Goal: Task Accomplishment & Management: Manage account settings

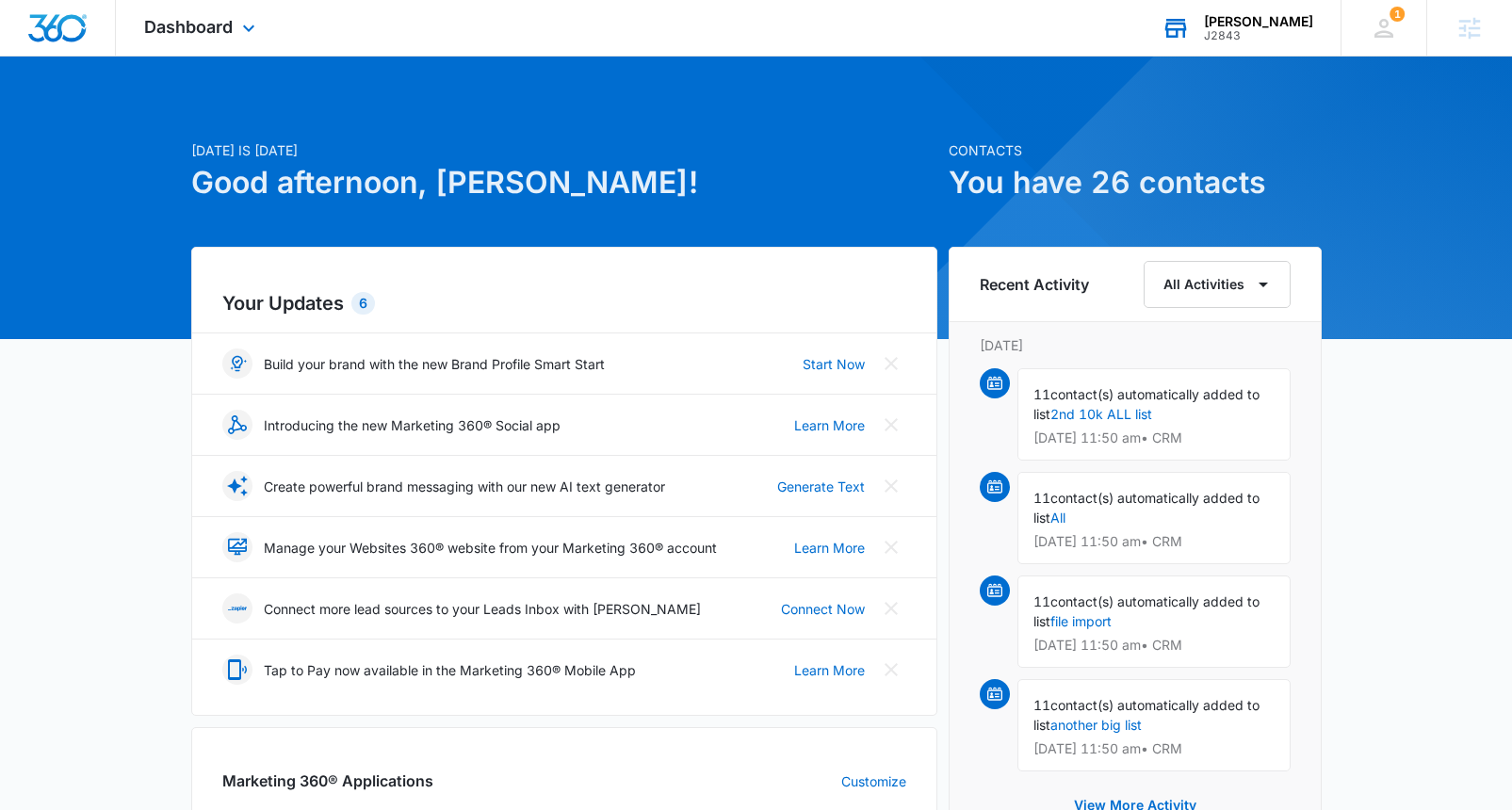
click at [1261, 21] on div "[PERSON_NAME]" at bounding box center [1259, 21] width 109 height 15
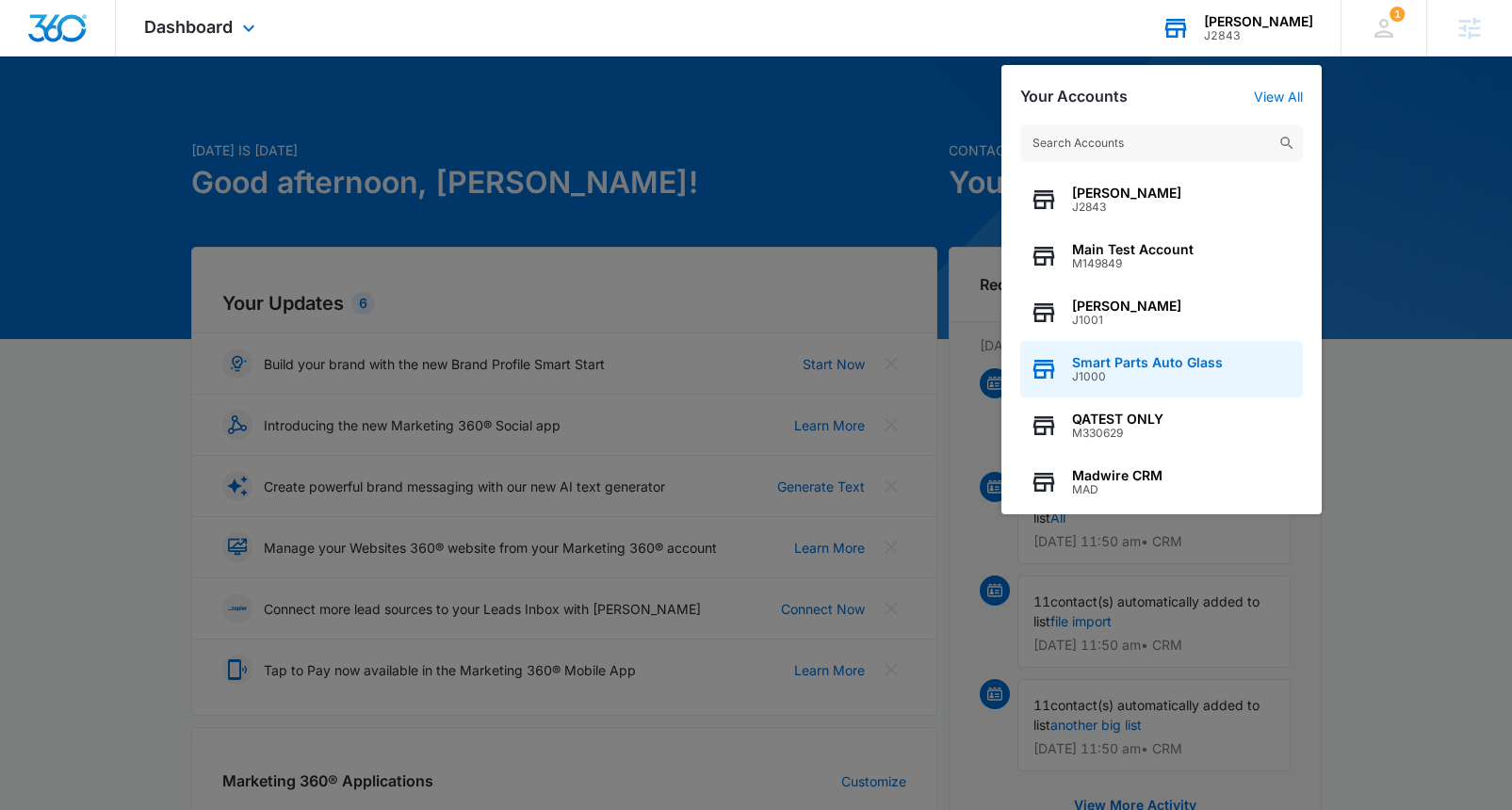
click at [1141, 363] on span "Smart Parts Auto Glass" at bounding box center [1148, 362] width 150 height 15
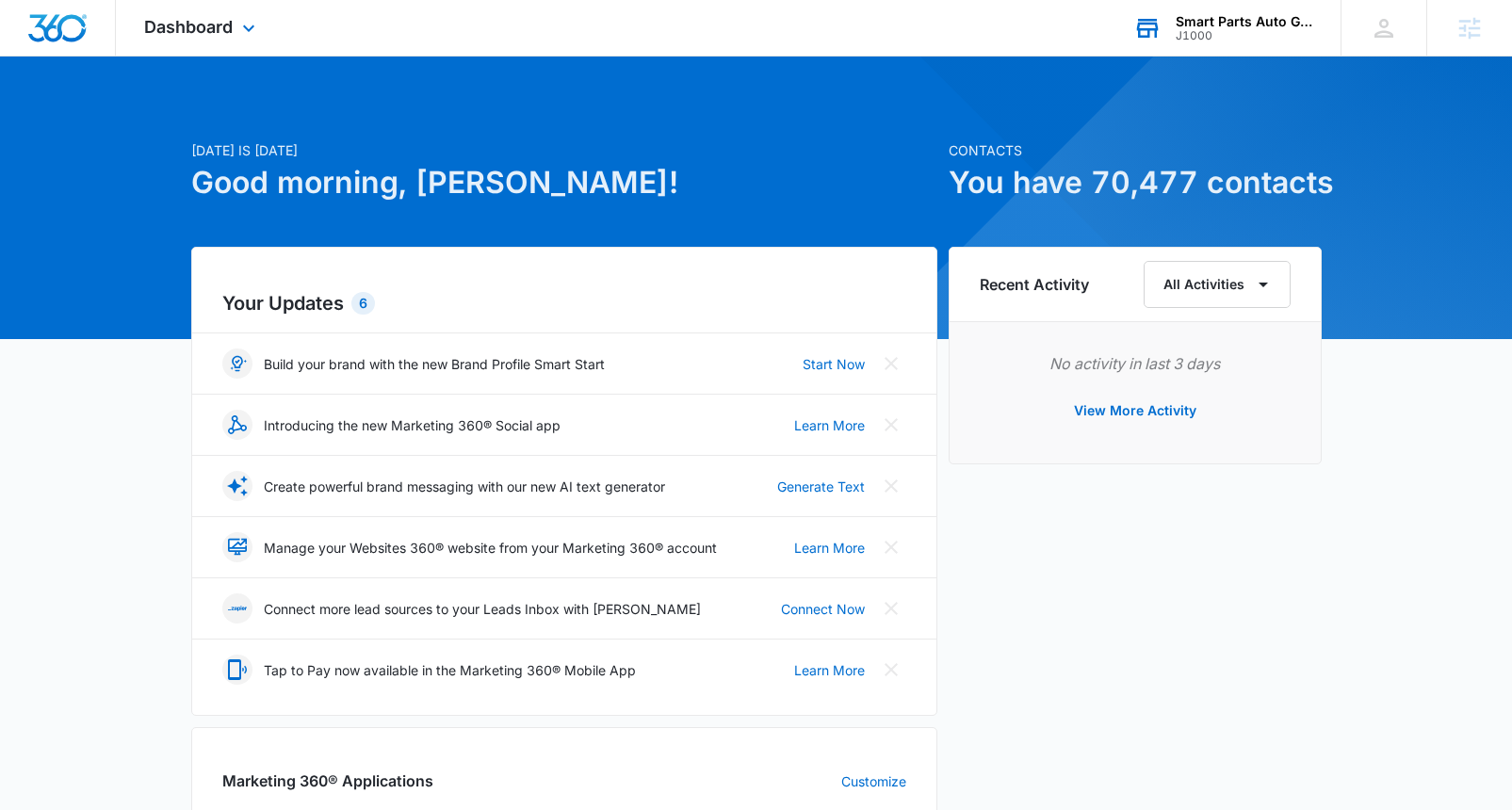
click at [1208, 18] on div "Smart Parts Auto Glass" at bounding box center [1244, 21] width 138 height 15
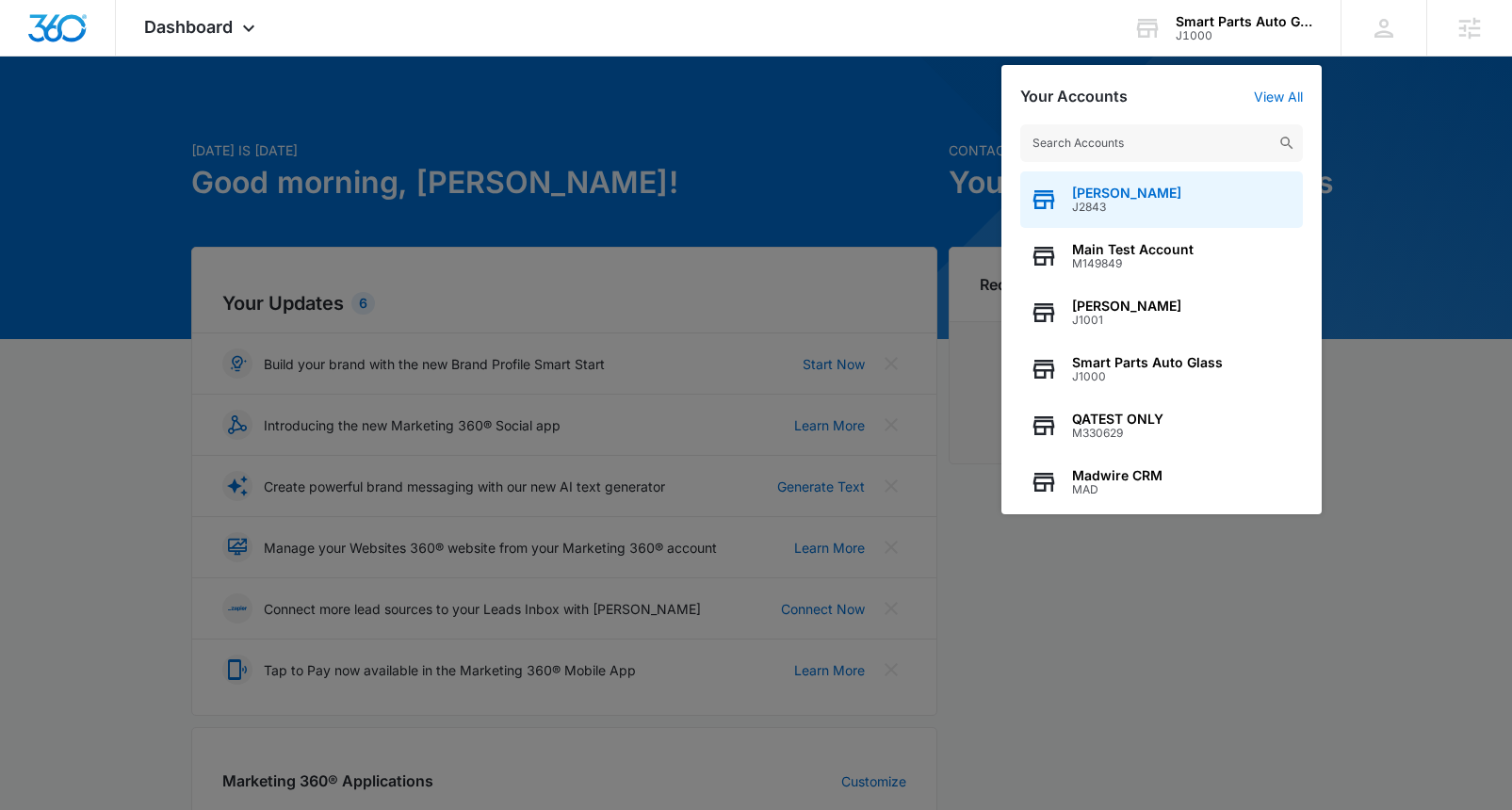
click at [1116, 202] on span "J2843" at bounding box center [1127, 207] width 109 height 14
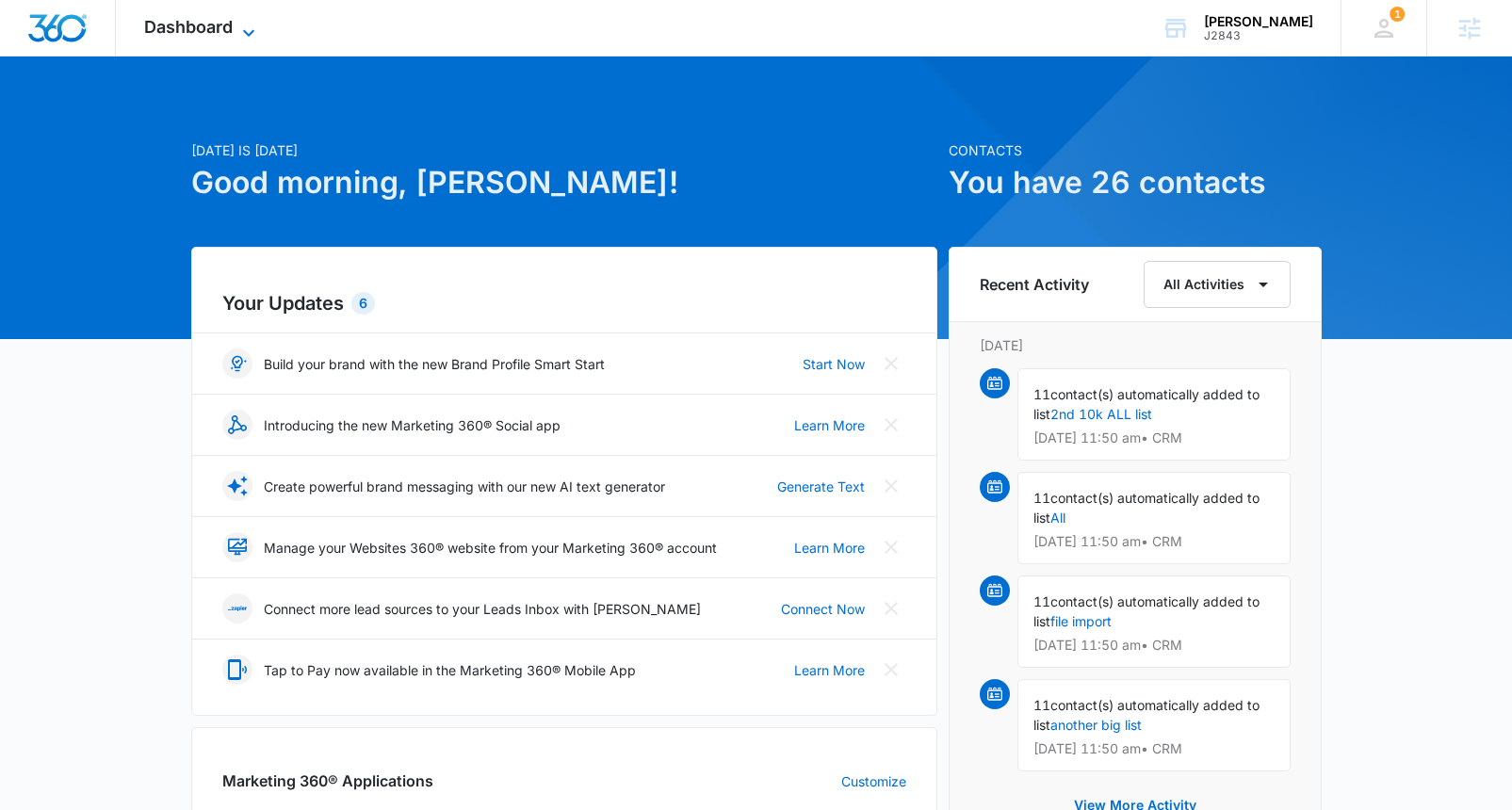
click at [231, 25] on span "Dashboard" at bounding box center [189, 26] width 89 height 20
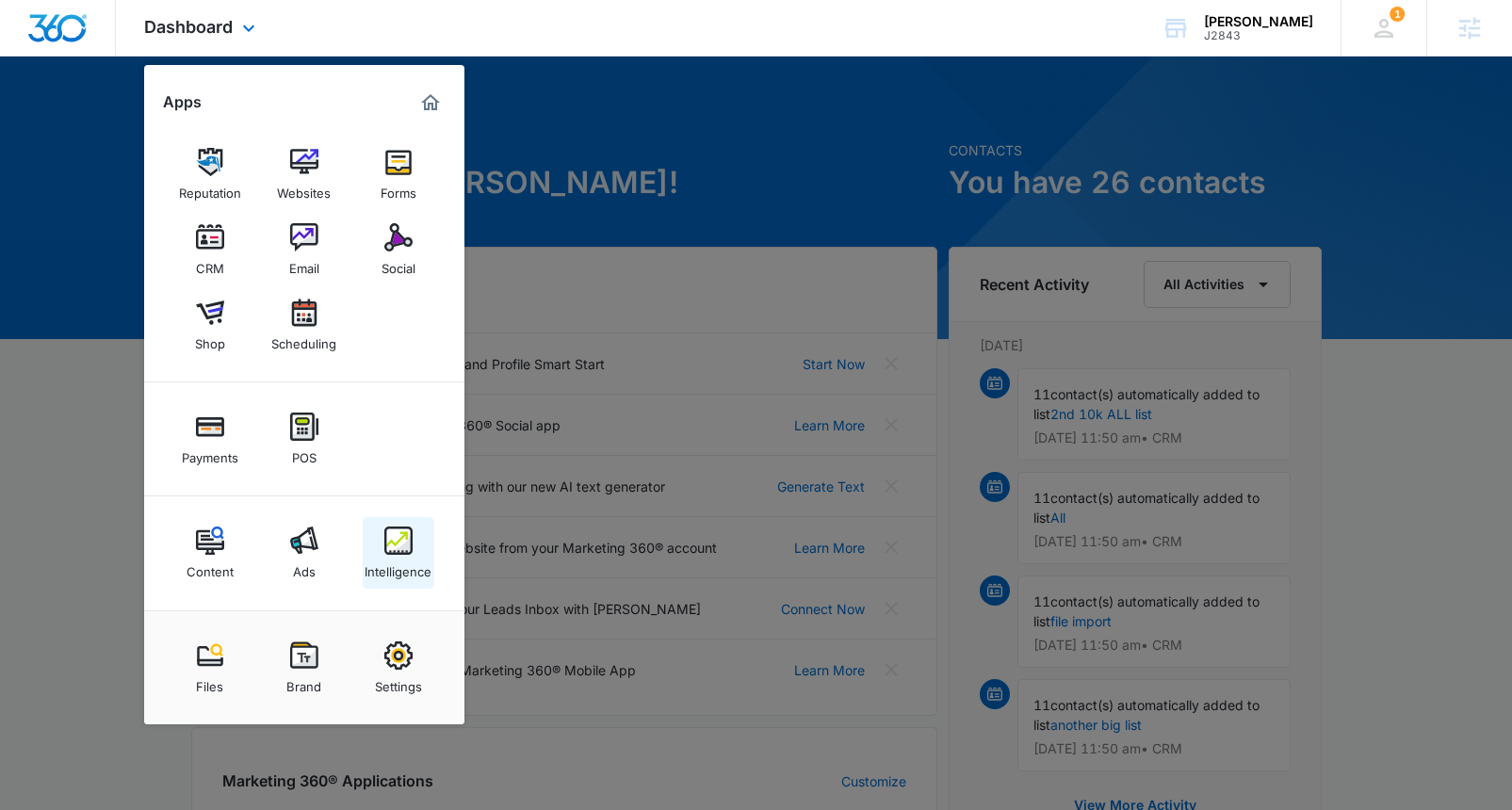
click at [406, 544] on img at bounding box center [399, 540] width 28 height 28
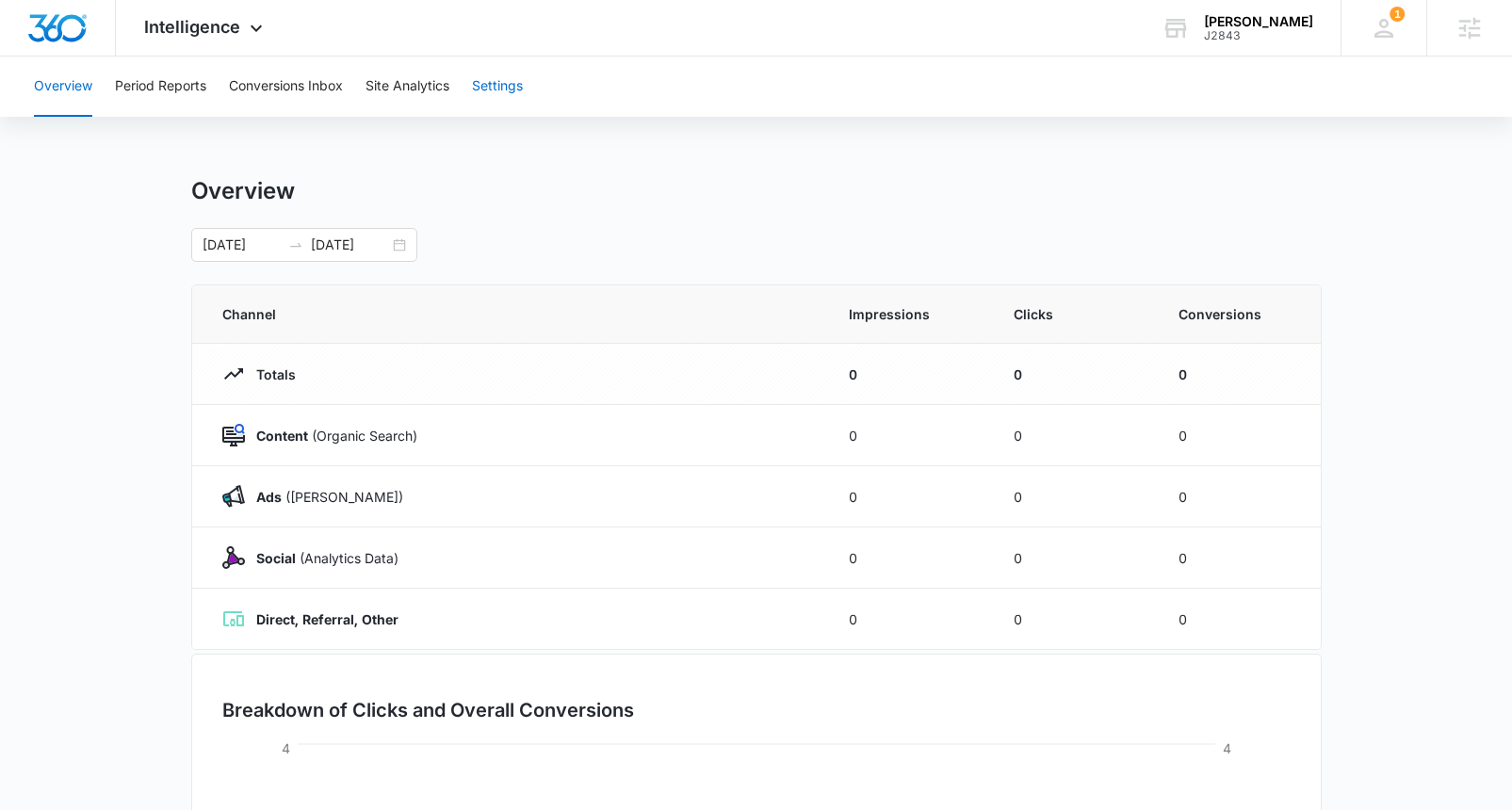
click at [502, 82] on button "Settings" at bounding box center [497, 87] width 51 height 61
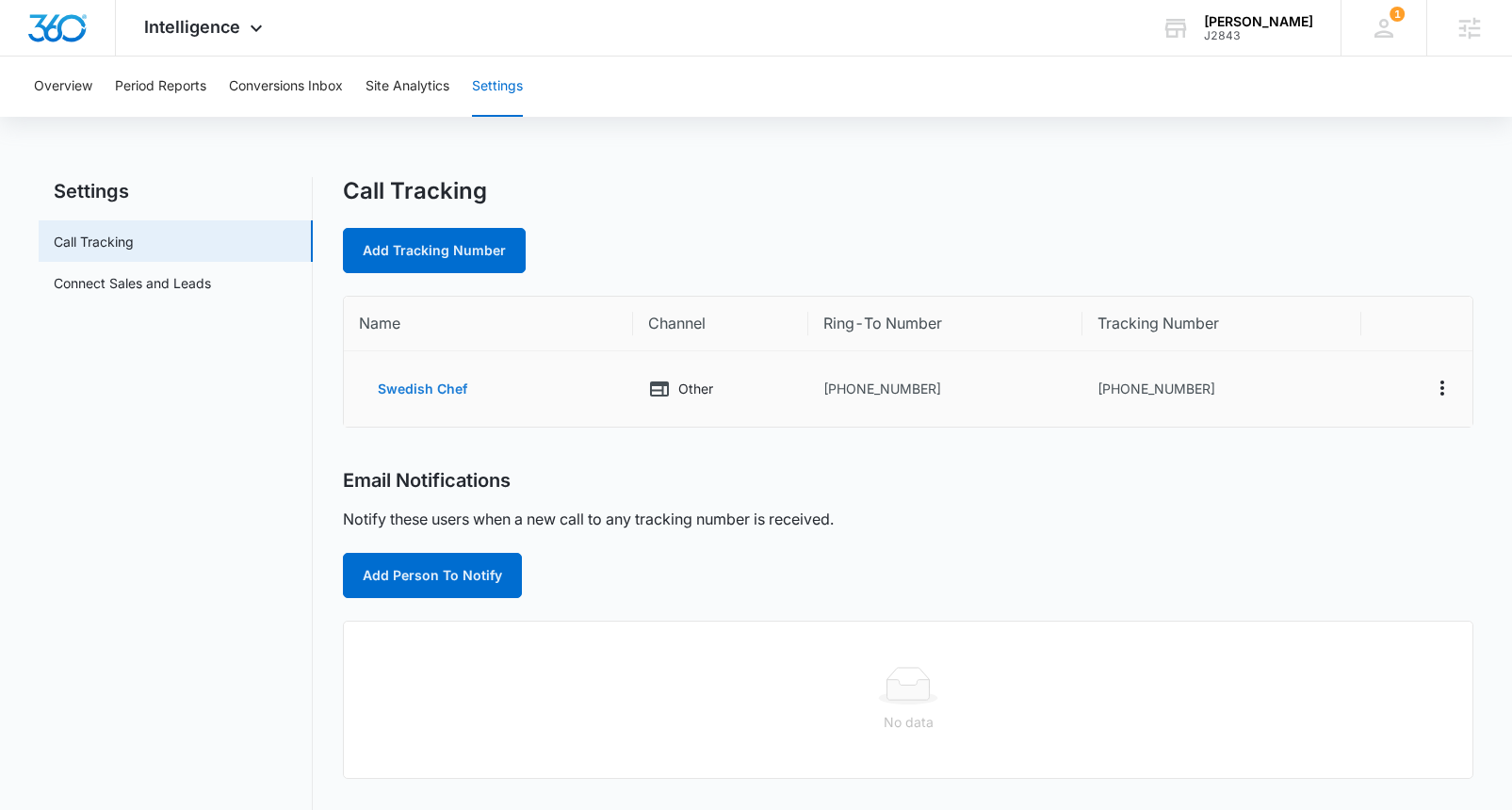
click at [412, 387] on button "Swedish Chef" at bounding box center [422, 389] width 127 height 45
select select "OTHER"
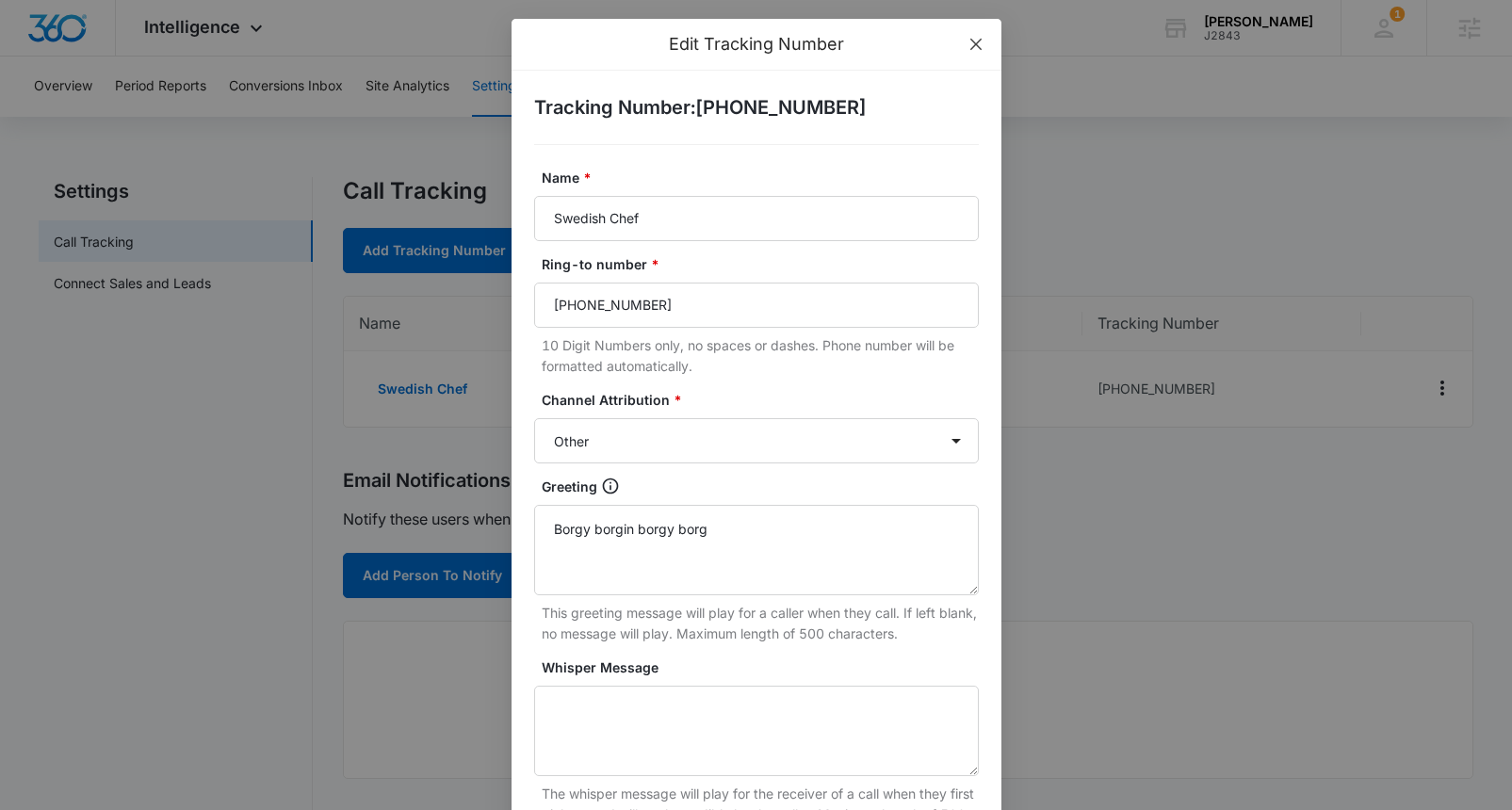
click at [977, 39] on icon "close" at bounding box center [976, 44] width 15 height 15
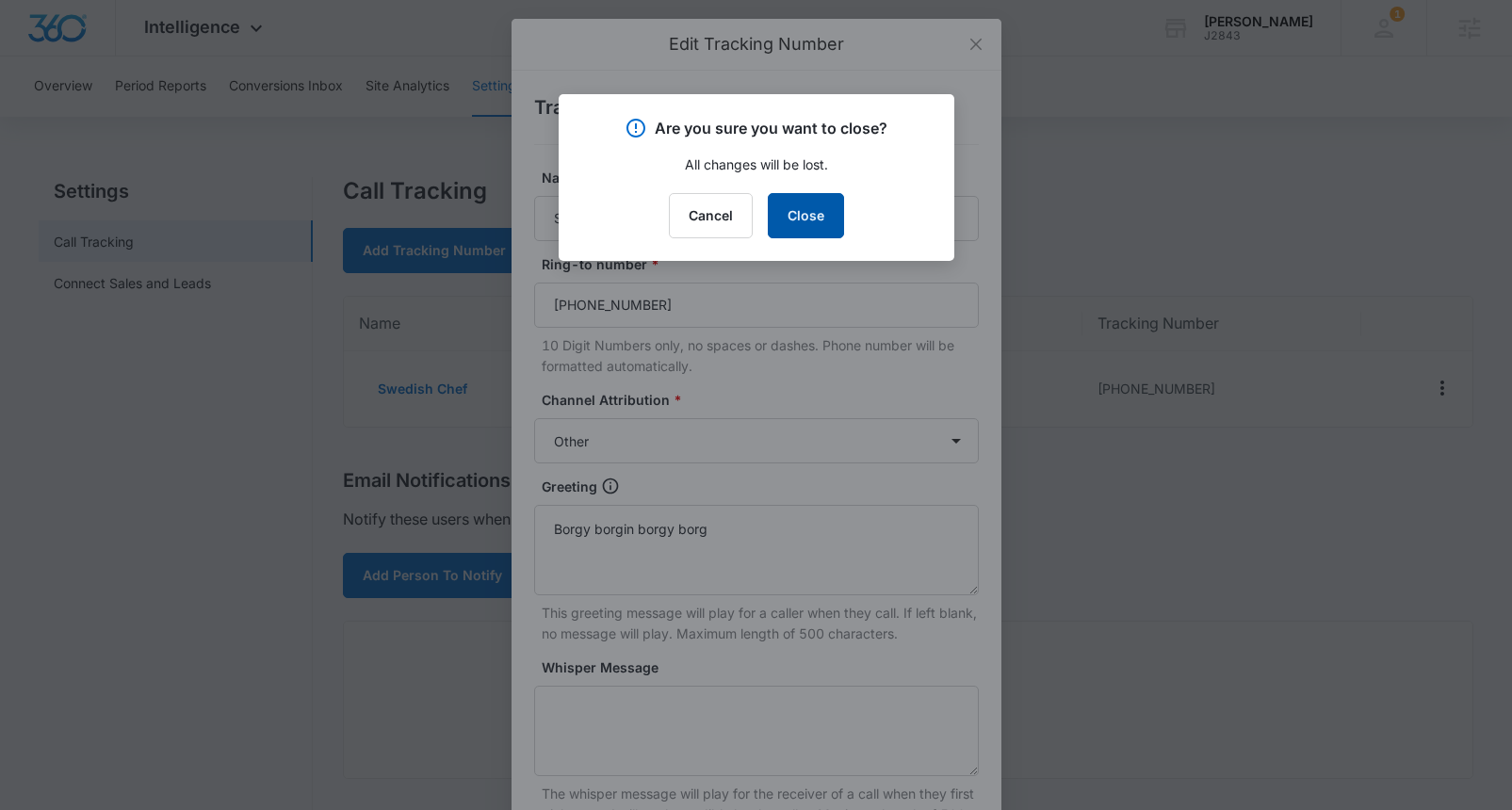
click at [788, 223] on button "Close" at bounding box center [806, 216] width 76 height 45
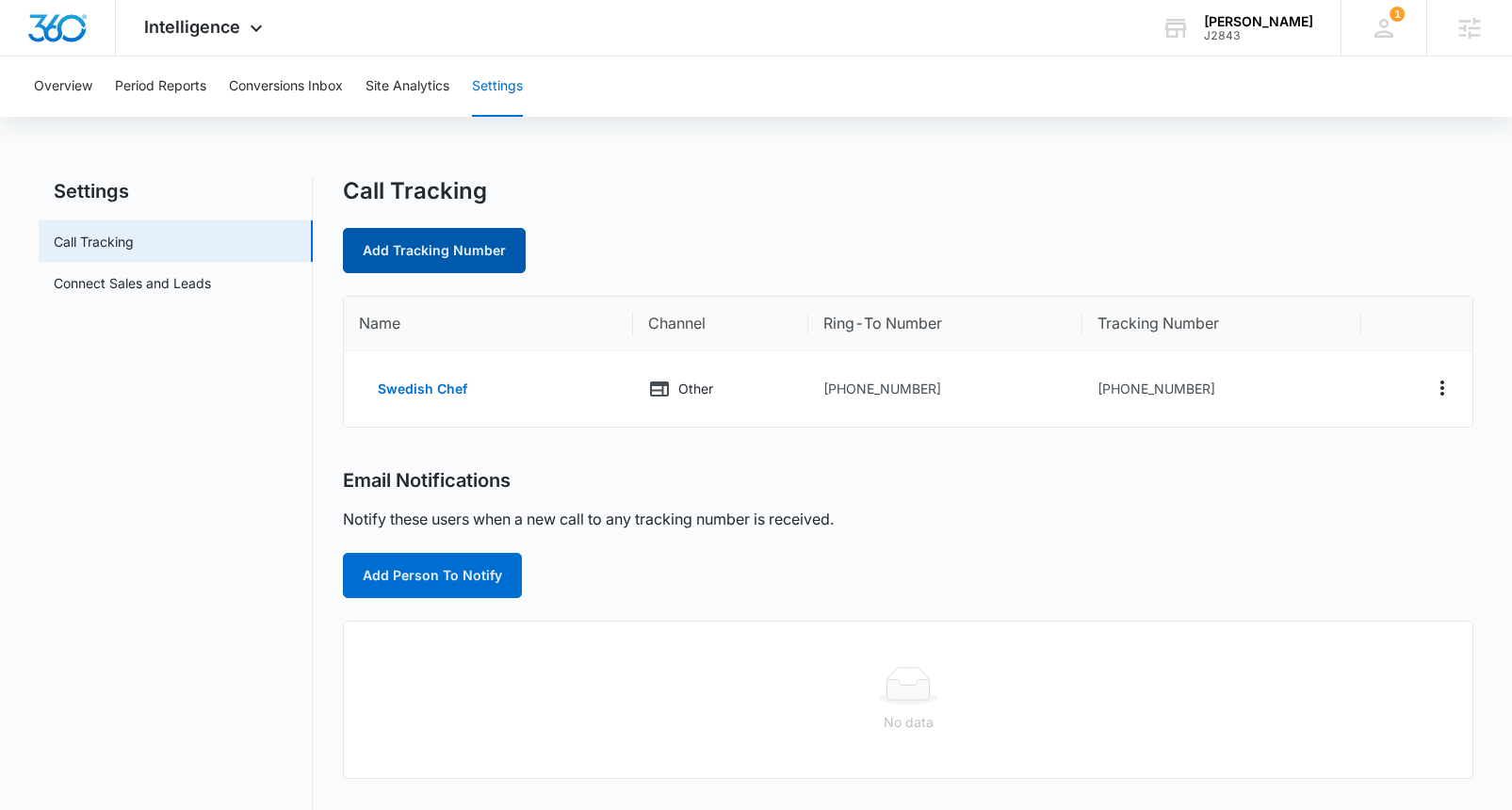
click at [404, 244] on link "Add Tracking Number" at bounding box center [434, 250] width 183 height 45
select select "by_area_code"
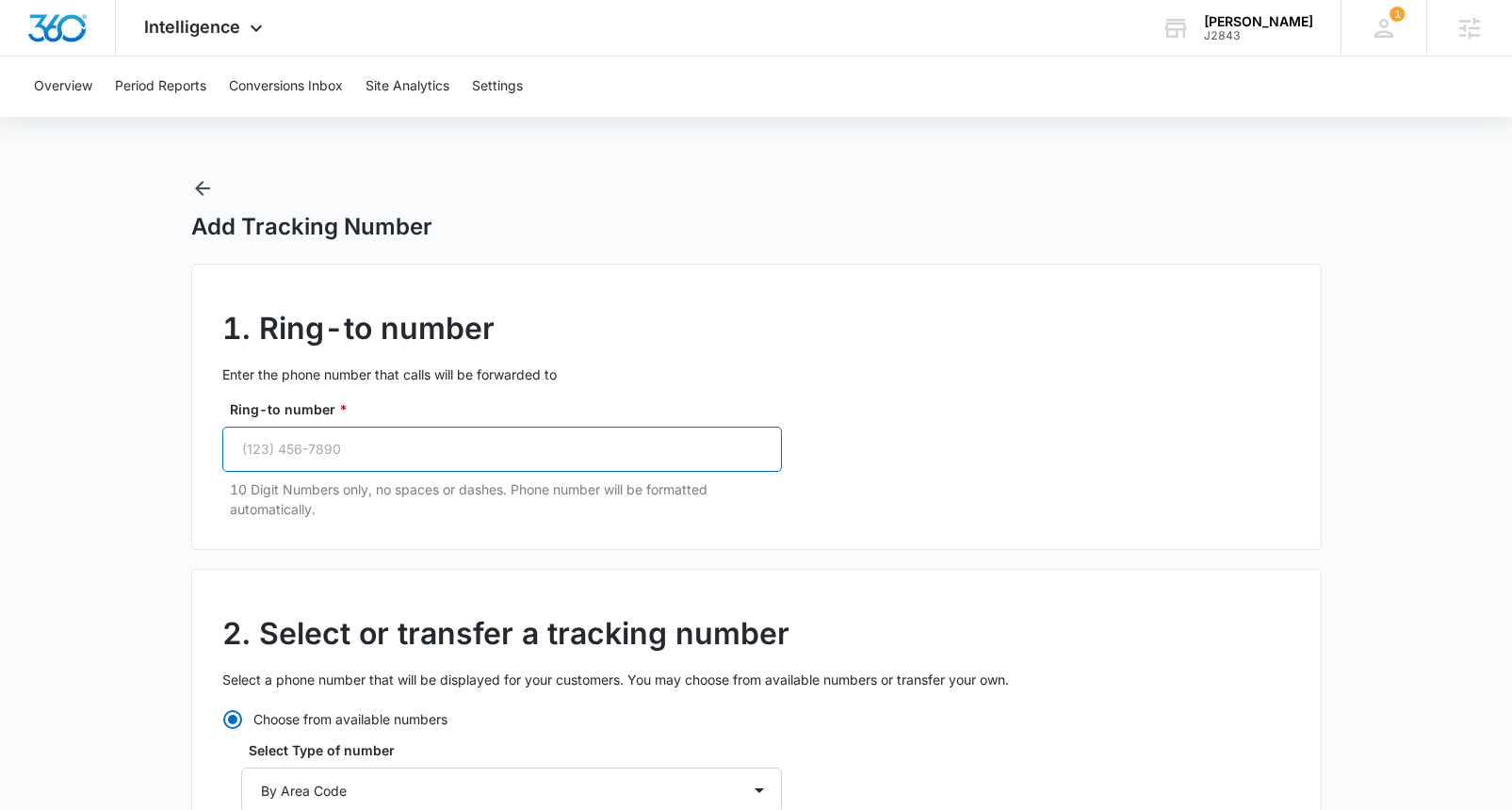
click at [348, 454] on input "Ring-to number *" at bounding box center [502, 449] width 560 height 45
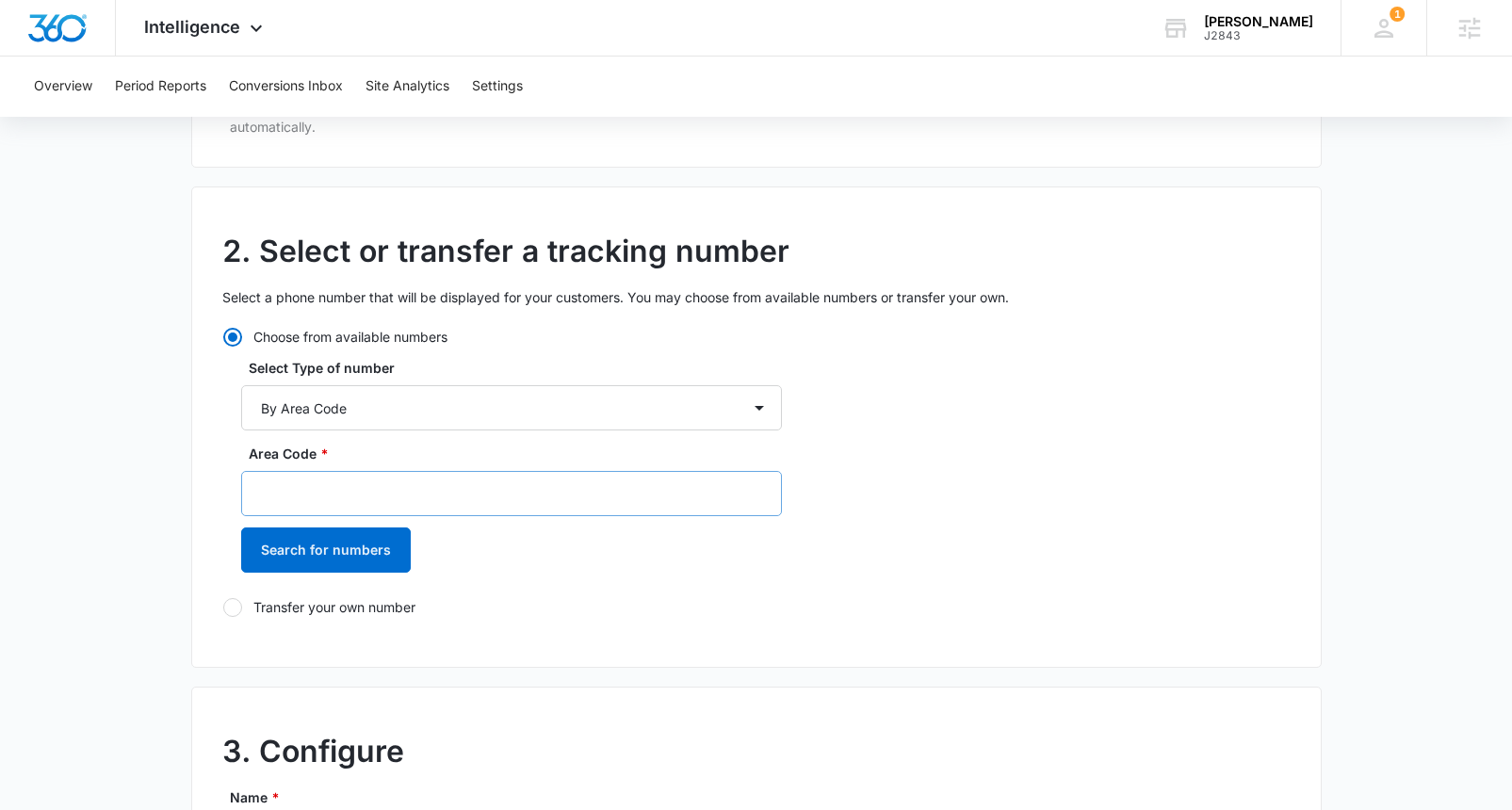
scroll to position [390, 0]
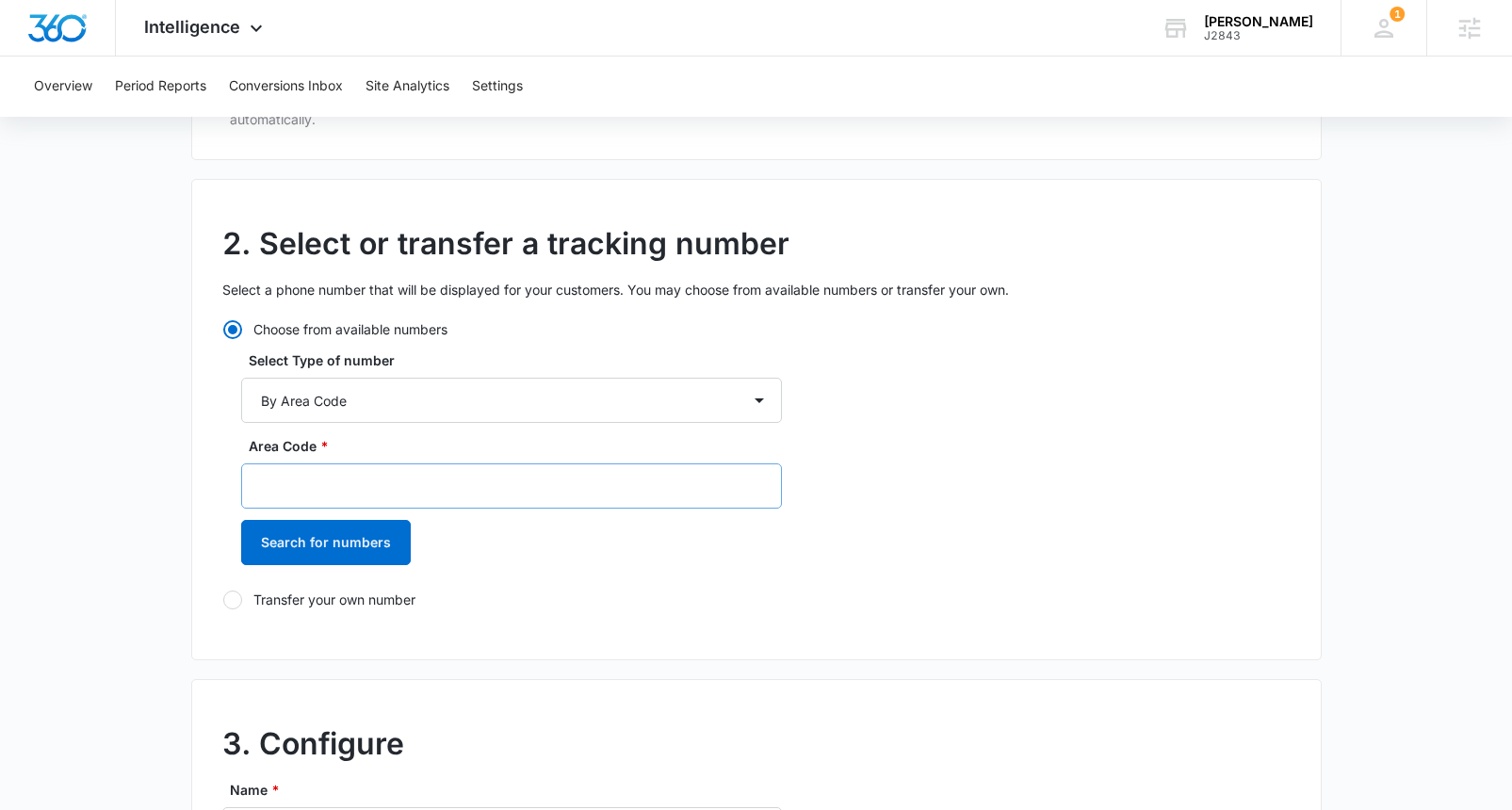
type input "[PHONE_NUMBER]"
click at [346, 483] on input "Area Code *" at bounding box center [512, 487] width 541 height 45
type input "970"
click at [333, 545] on button "Search for numbers" at bounding box center [326, 542] width 170 height 45
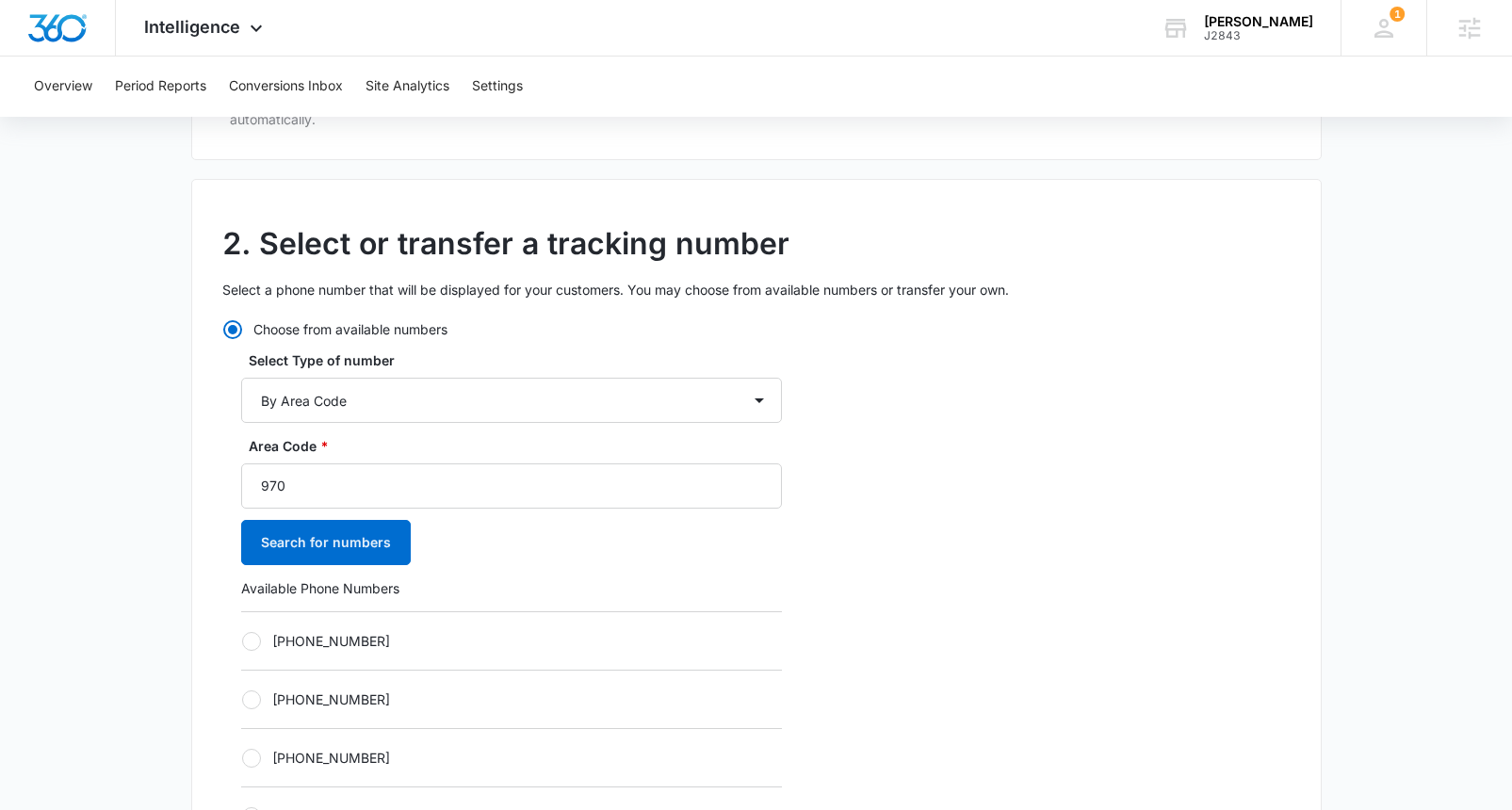
click at [252, 643] on div at bounding box center [251, 641] width 19 height 19
click at [242, 642] on input "[PHONE_NUMBER]" at bounding box center [241, 641] width 1 height 1
radio input "true"
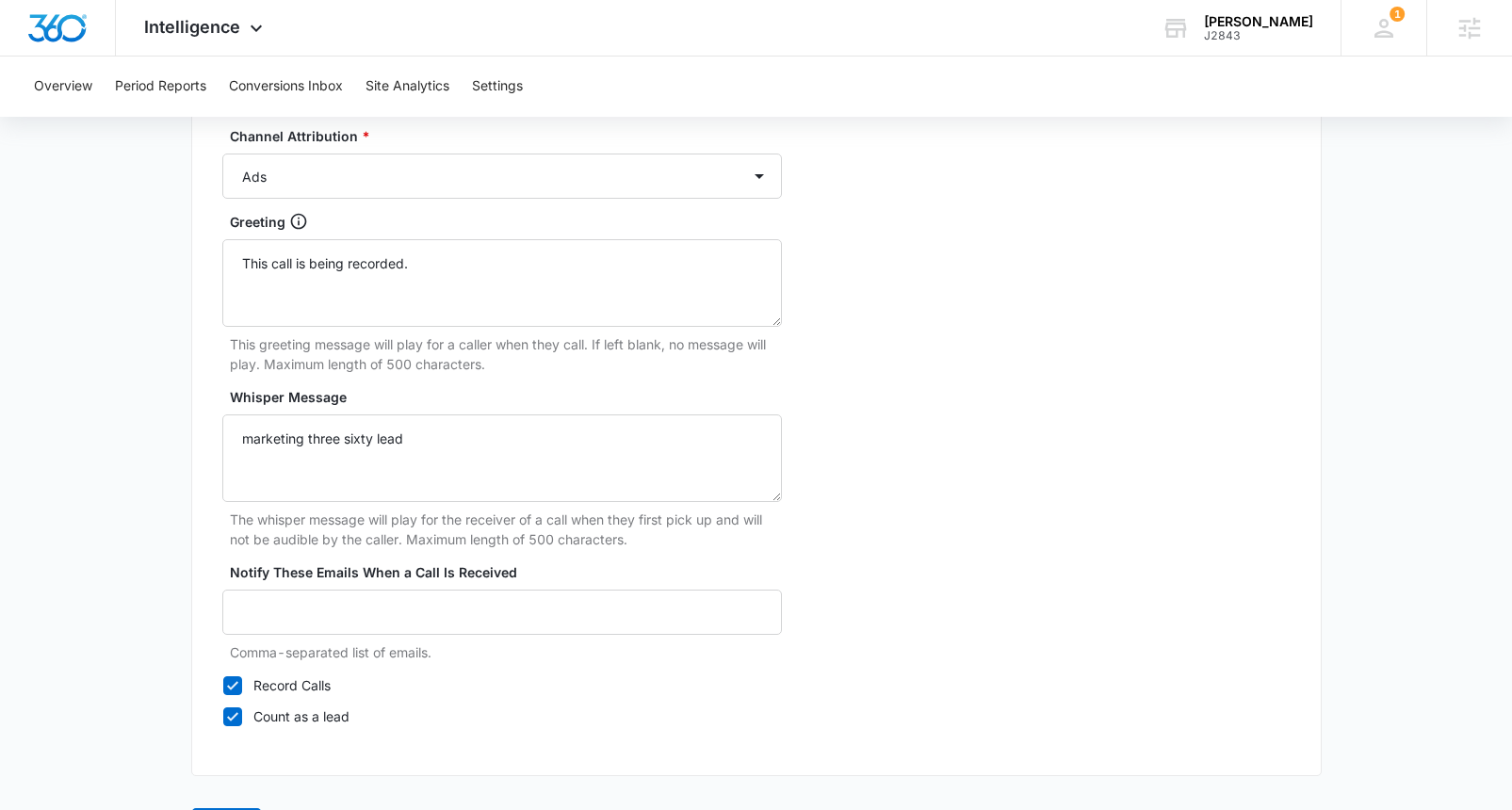
scroll to position [1813, 0]
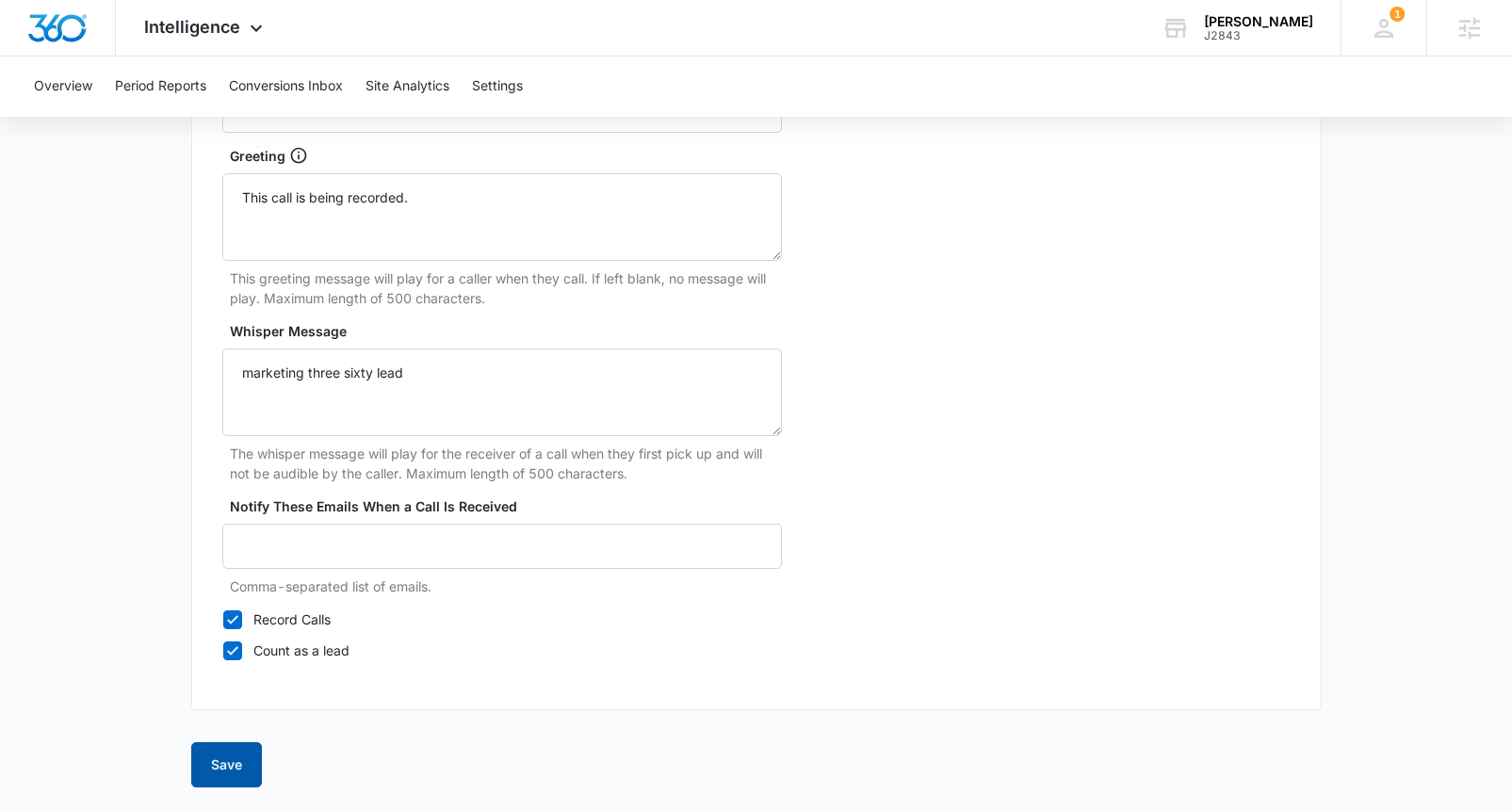
click at [231, 768] on button "Save" at bounding box center [227, 765] width 70 height 45
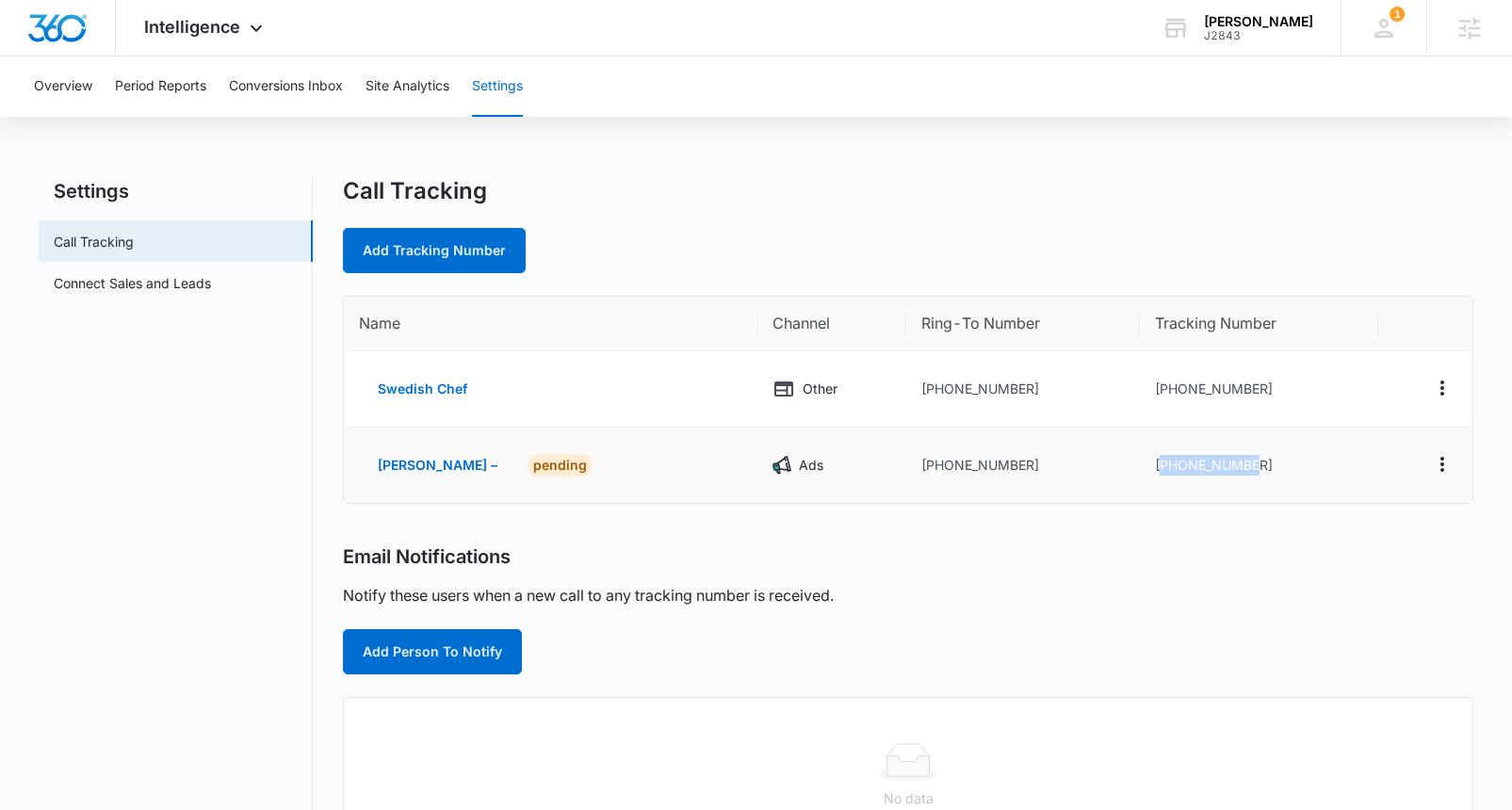
drag, startPoint x: 1155, startPoint y: 465, endPoint x: 1260, endPoint y: 463, distance: 105.0
click at [1260, 463] on td "[PHONE_NUMBER]" at bounding box center [1258, 465] width 237 height 75
copy td "19702350676"
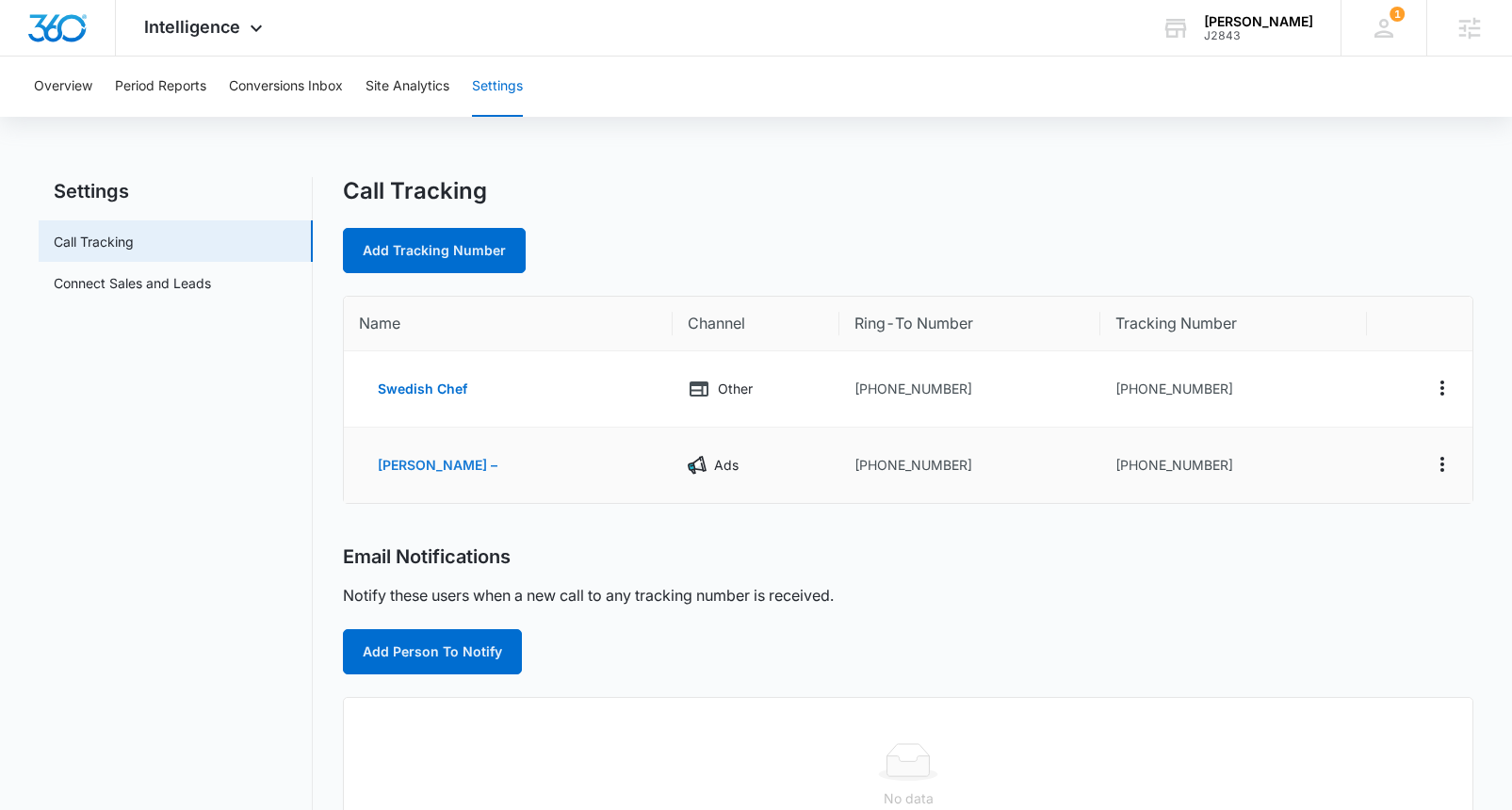
click at [413, 467] on button "[PERSON_NAME] –" at bounding box center [437, 465] width 157 height 45
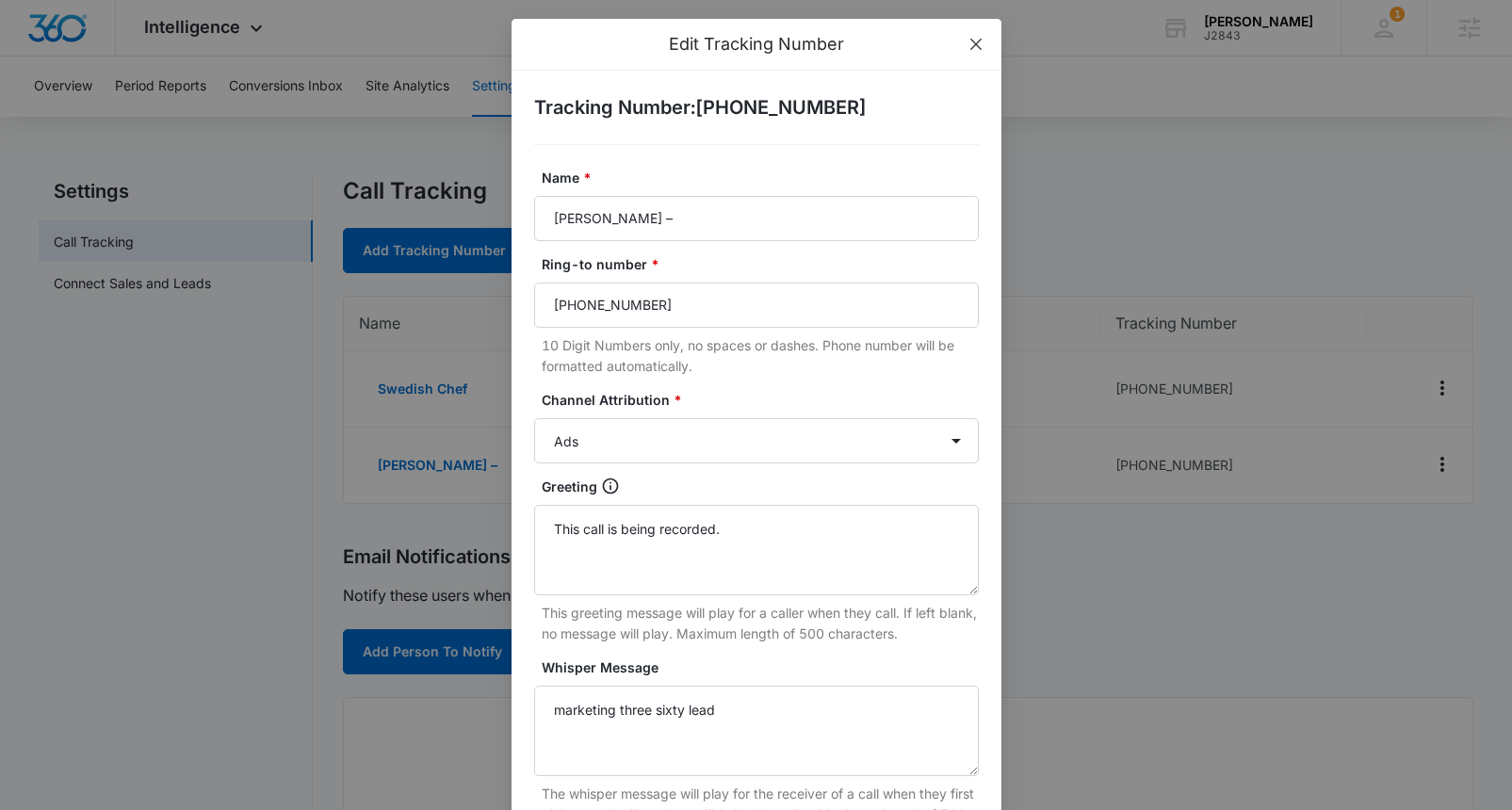
click at [975, 42] on icon "close" at bounding box center [976, 44] width 15 height 15
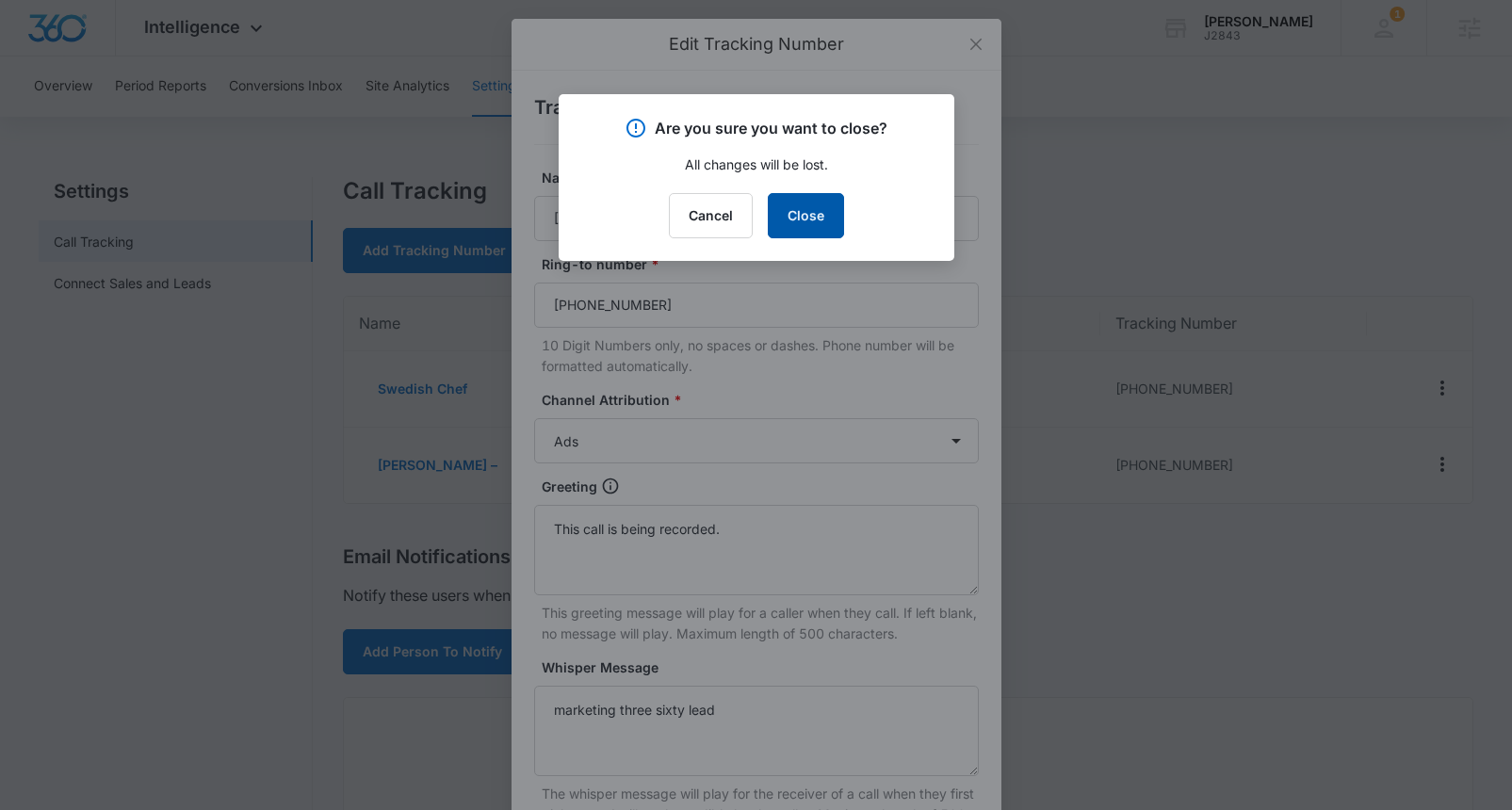
click at [815, 225] on button "Close" at bounding box center [806, 216] width 76 height 45
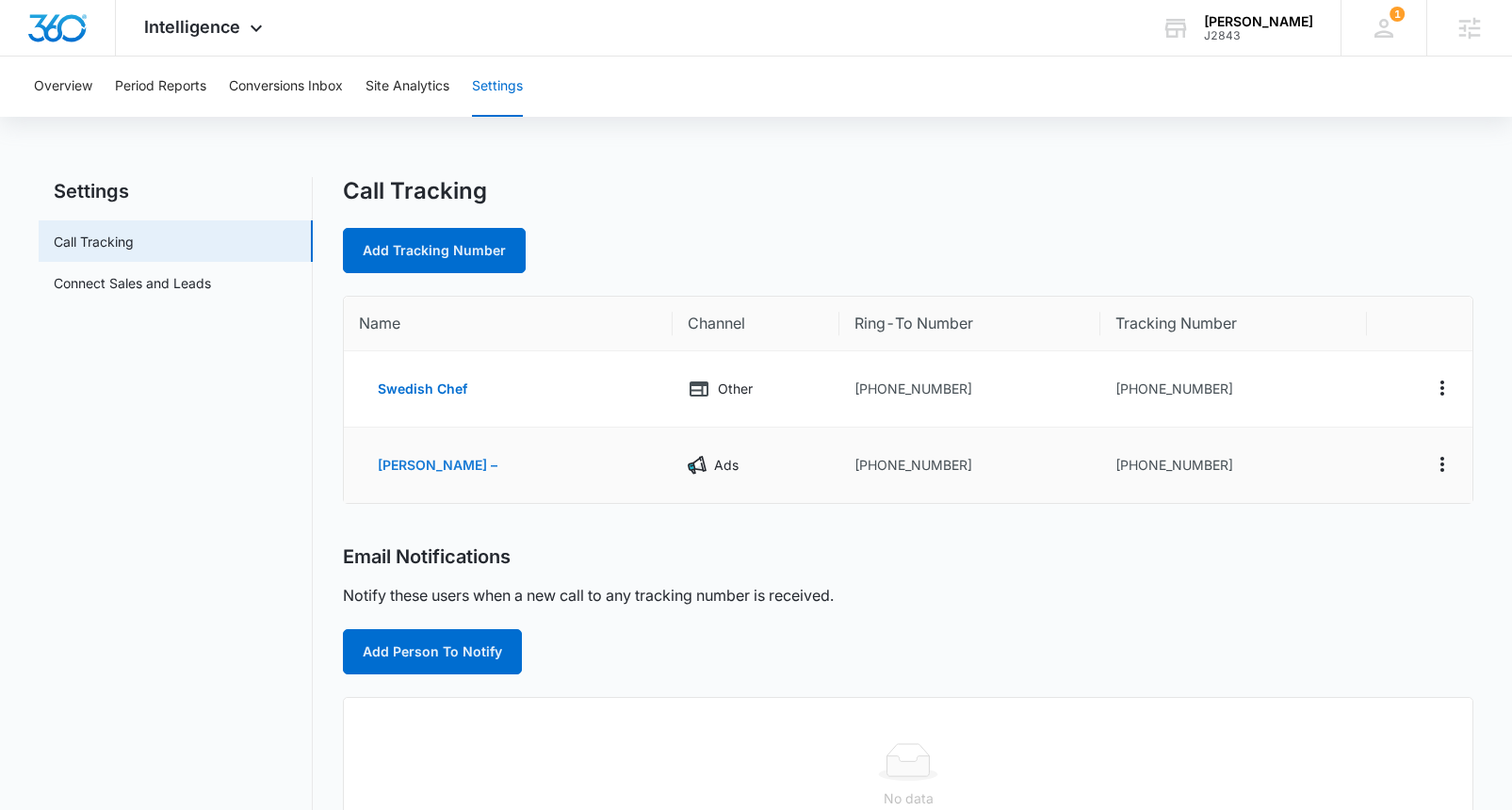
click at [441, 464] on button "[PERSON_NAME] –" at bounding box center [437, 465] width 157 height 45
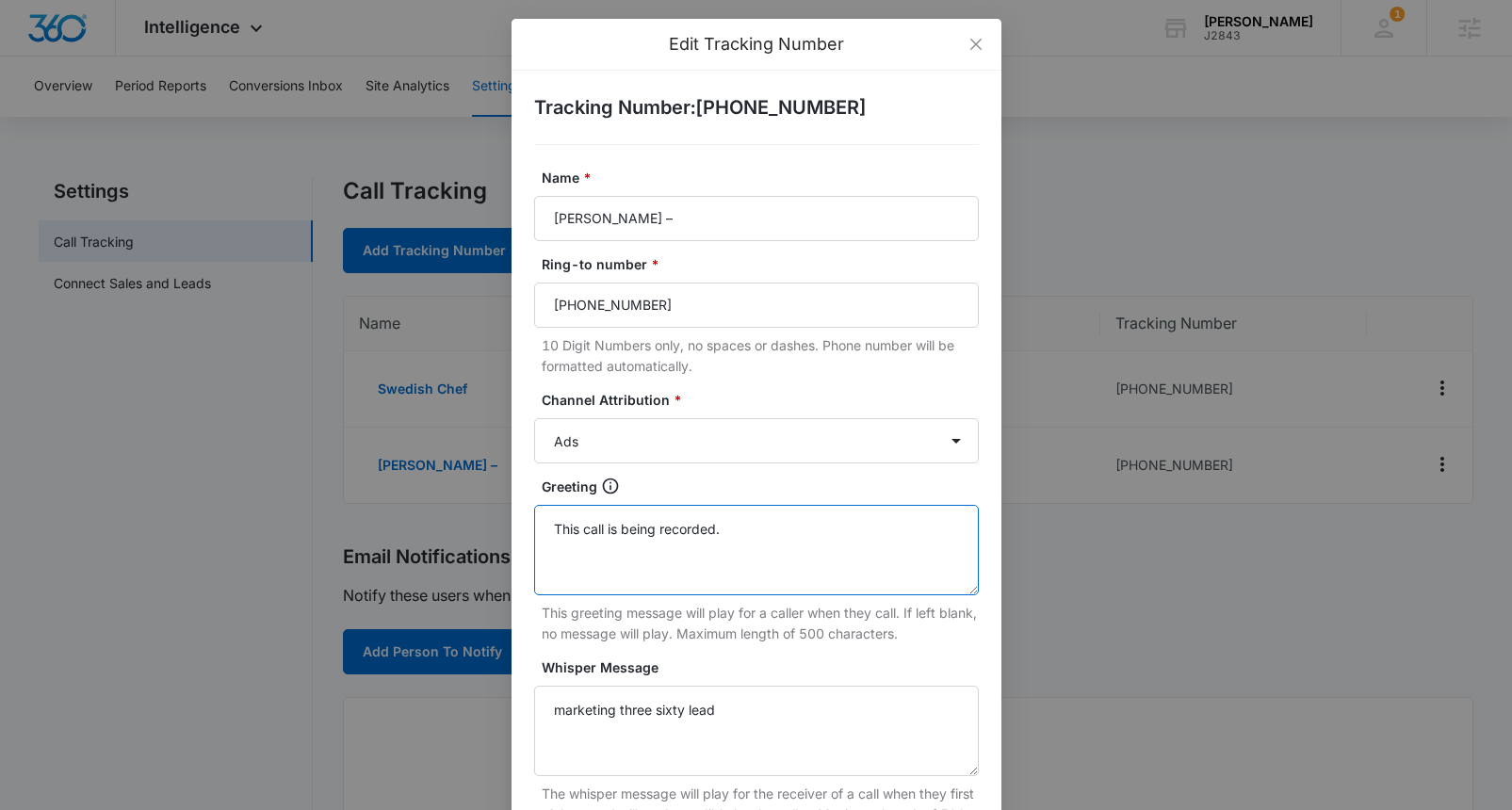
drag, startPoint x: 763, startPoint y: 521, endPoint x: 513, endPoint y: 523, distance: 250.0
click at [513, 523] on div "Tracking Number : [PHONE_NUMBER] Name * [PERSON_NAME] – Ring-to number * [PHONE…" at bounding box center [757, 592] width 490 height 1044
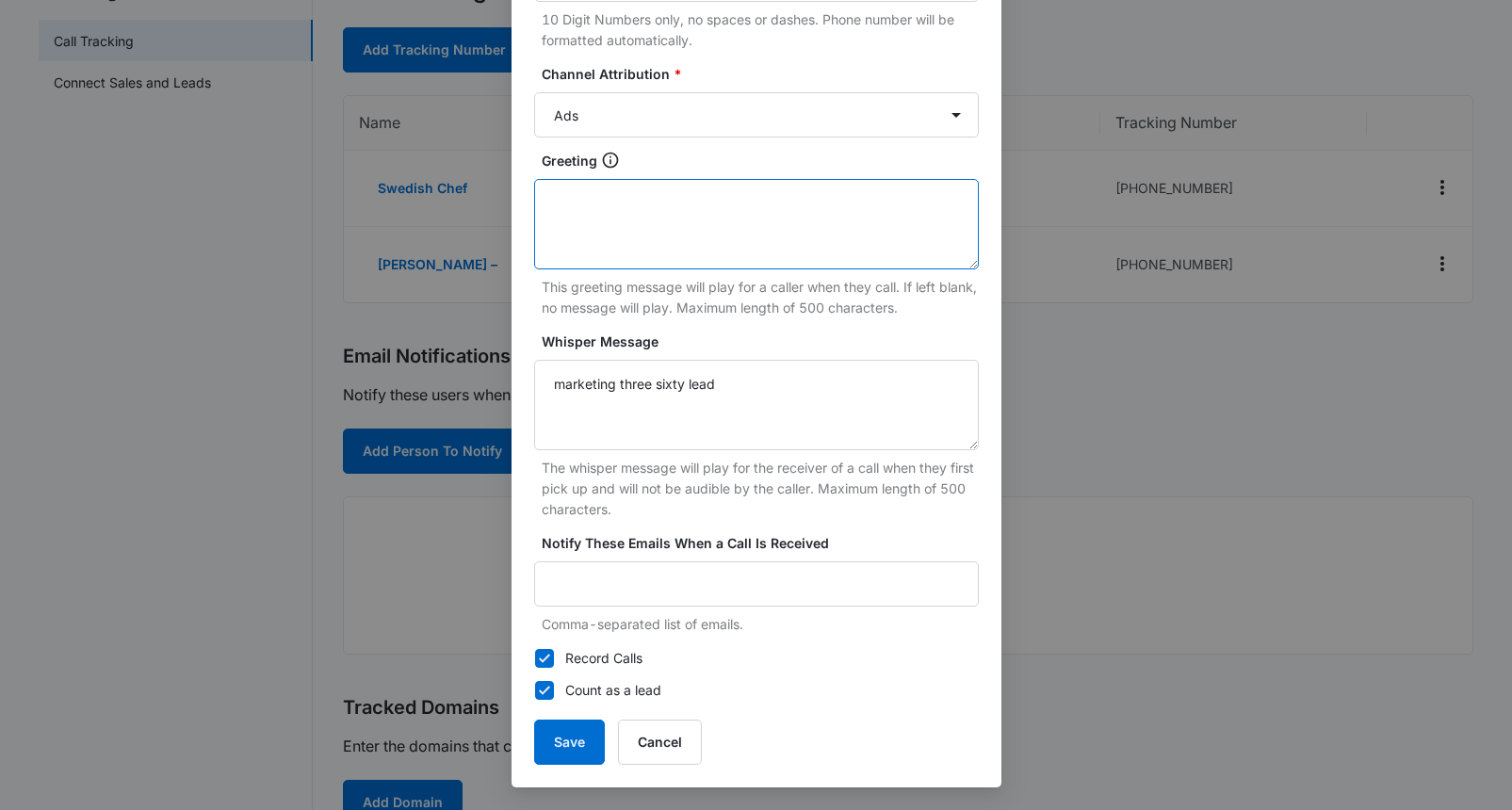
scroll to position [204, 0]
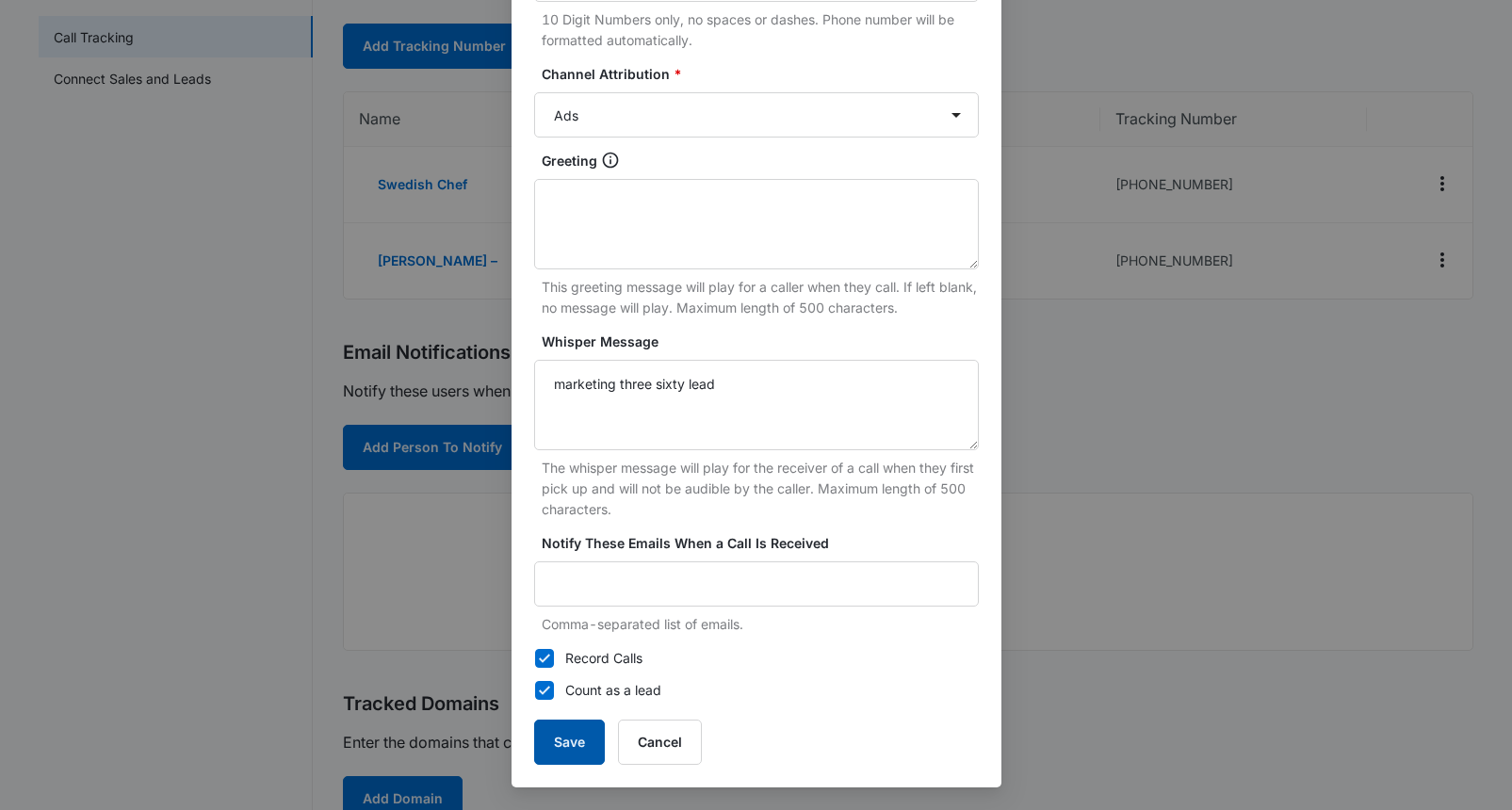
click at [559, 746] on button "Save" at bounding box center [569, 743] width 70 height 45
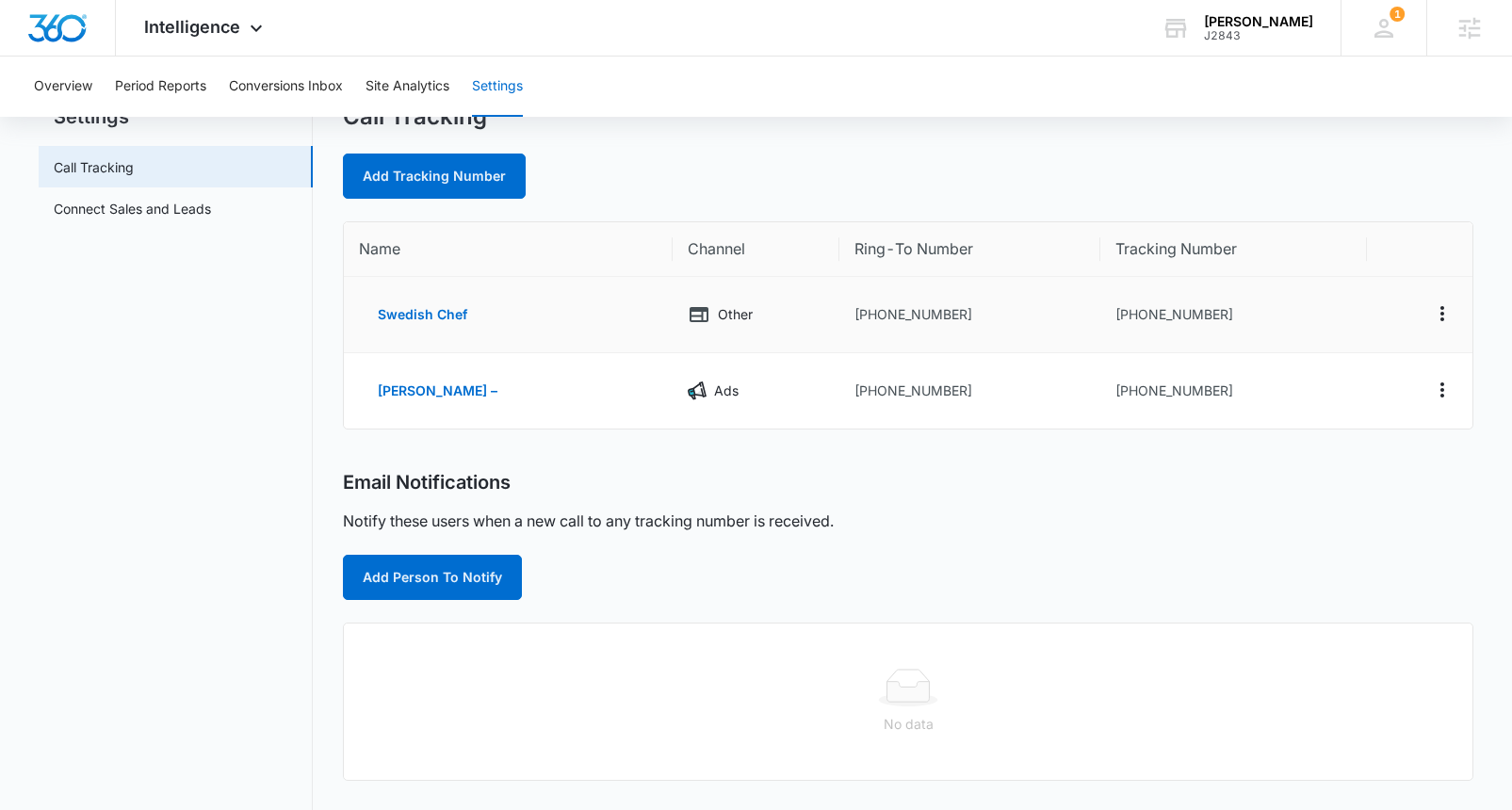
scroll to position [0, 0]
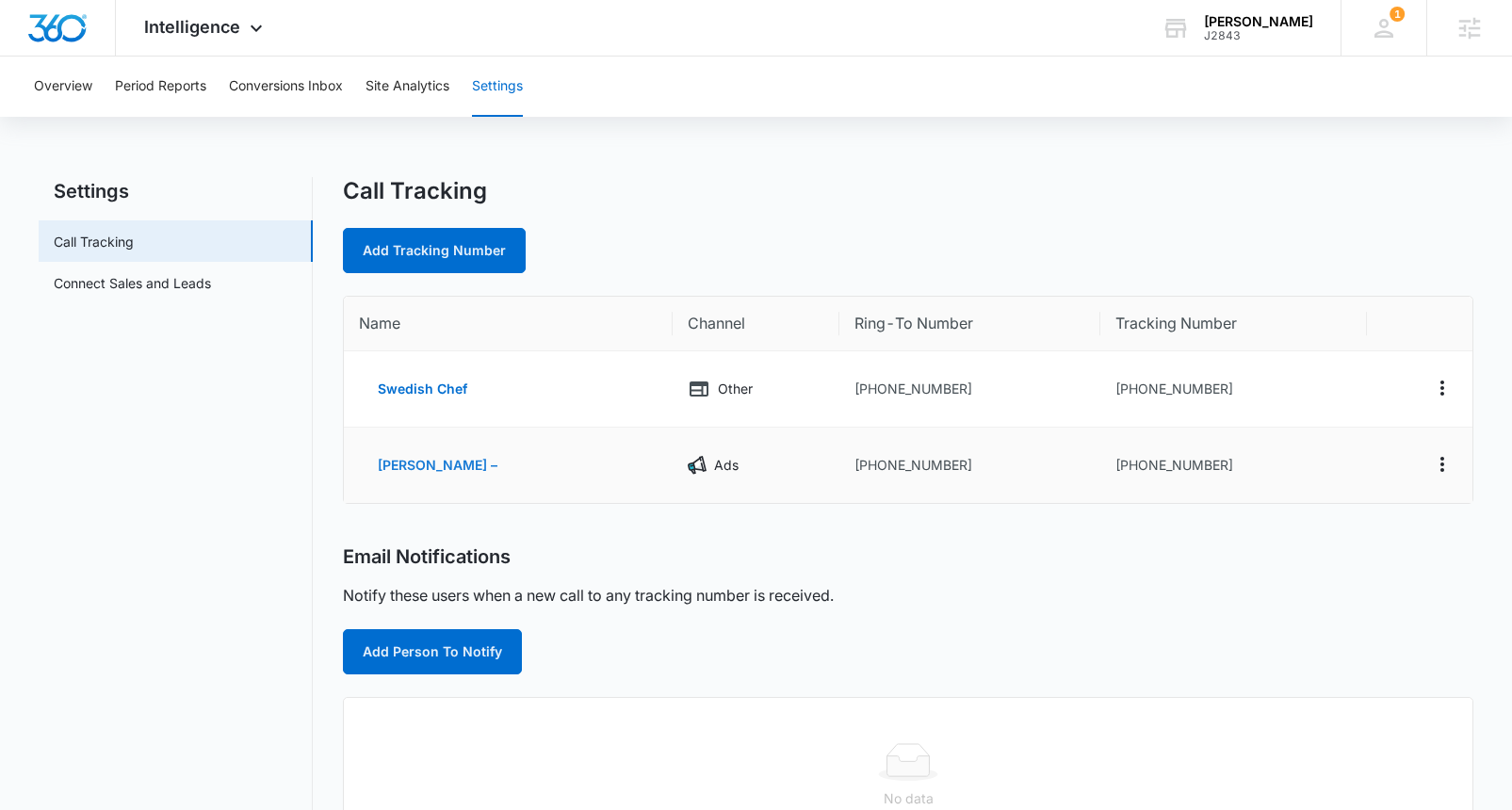
click at [447, 465] on button "[PERSON_NAME] –" at bounding box center [437, 465] width 157 height 45
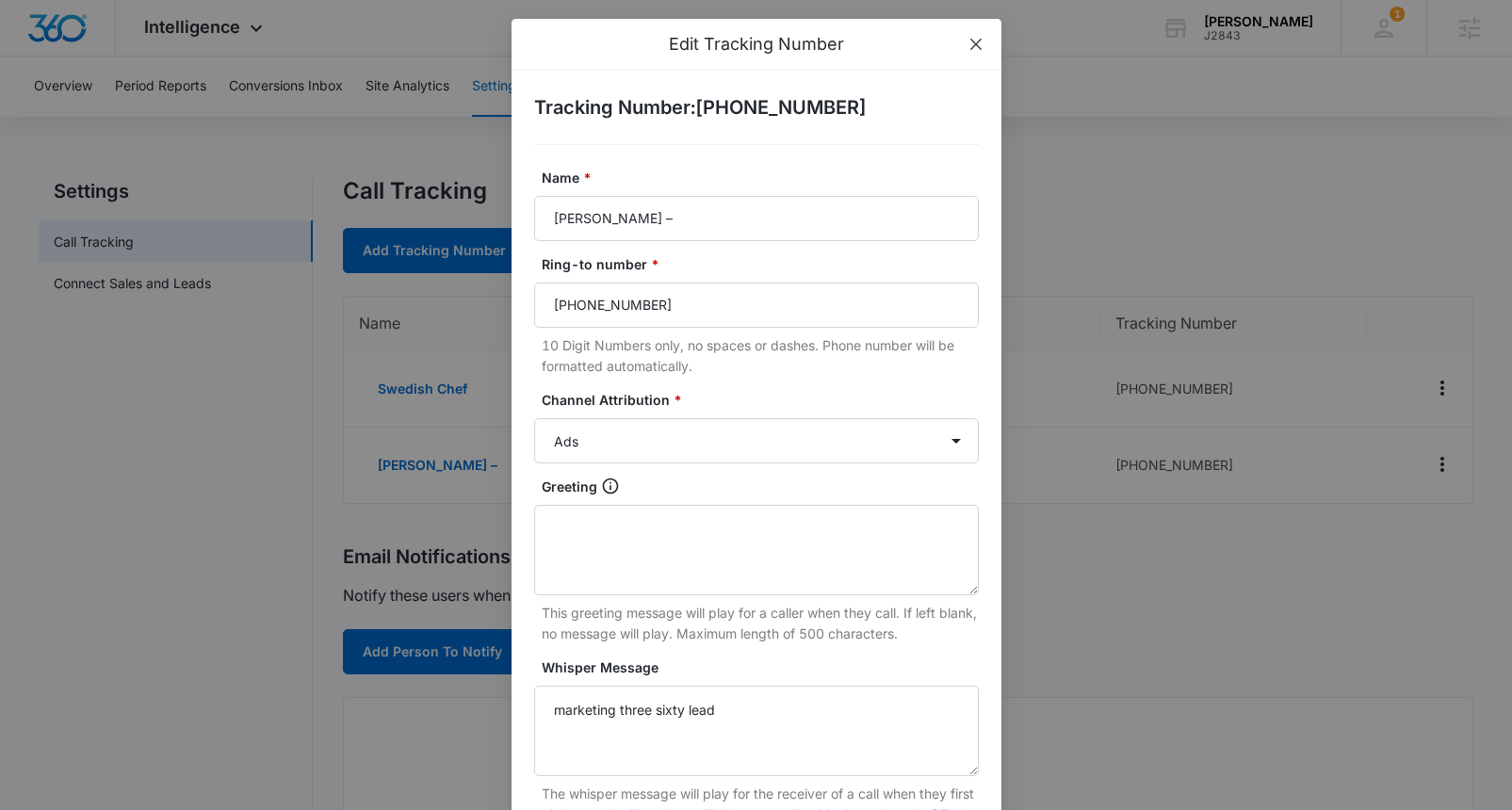
click at [976, 44] on icon "close" at bounding box center [975, 45] width 12 height 12
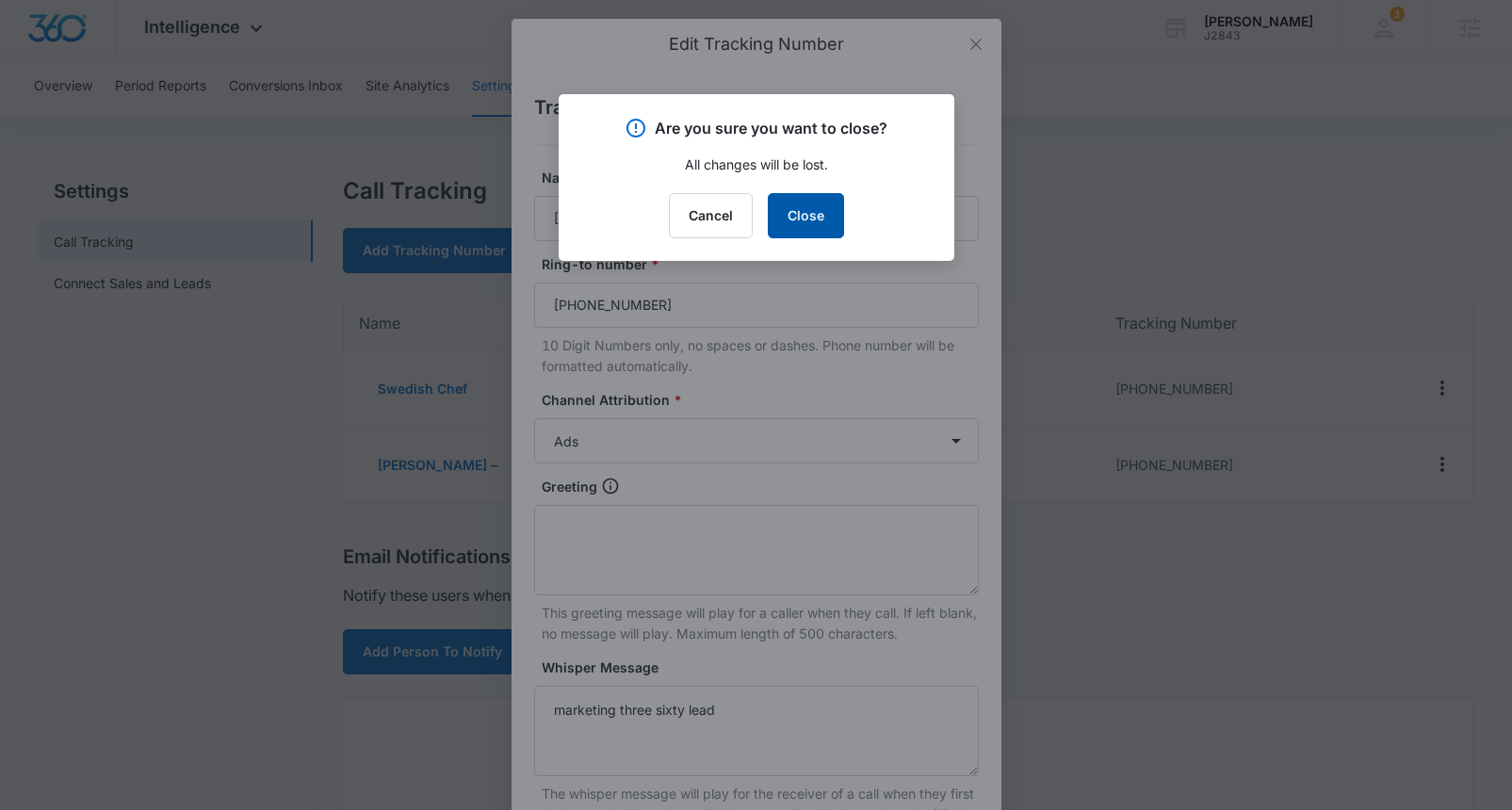
click at [799, 226] on button "Close" at bounding box center [806, 216] width 76 height 45
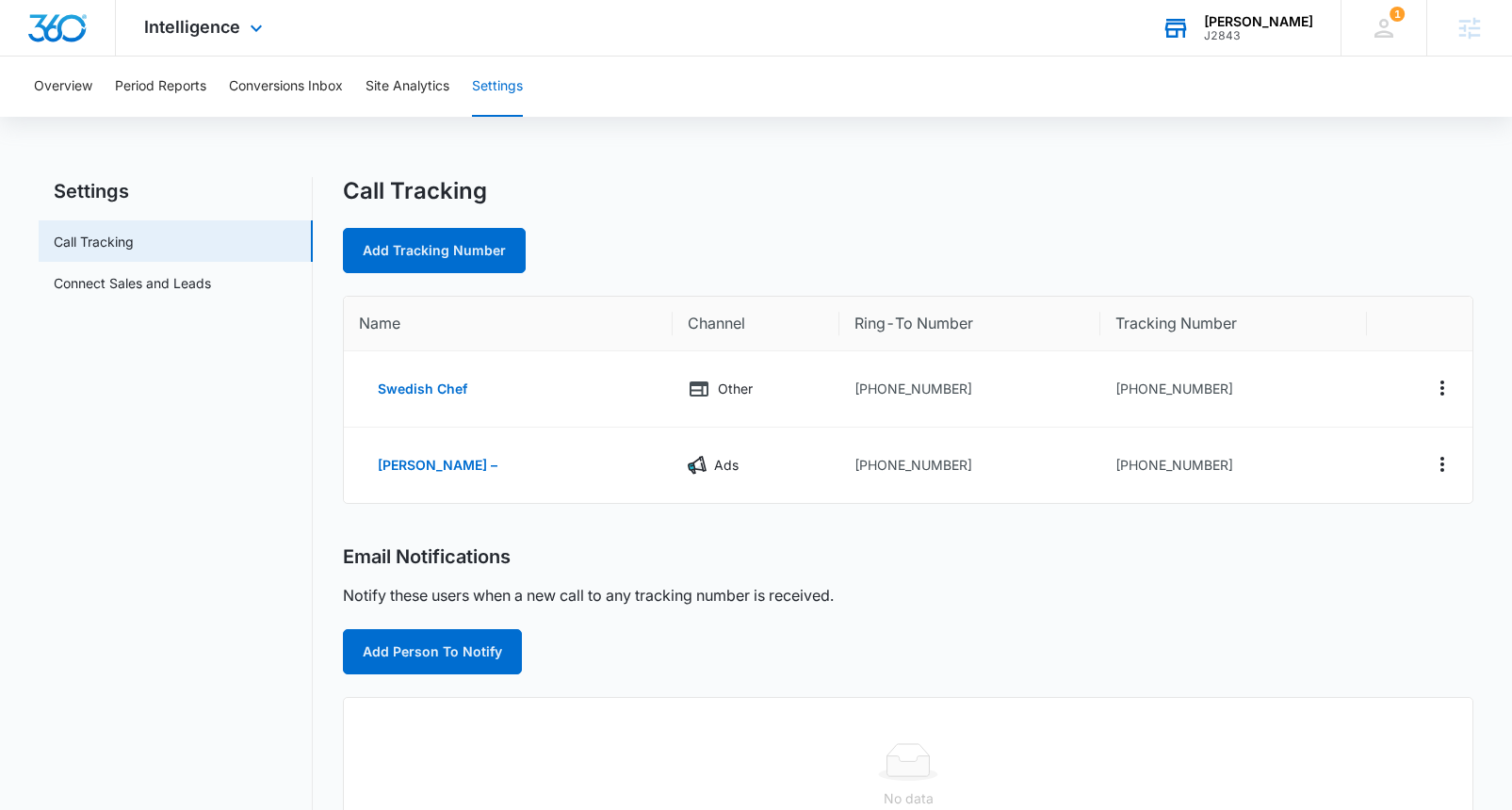
click at [1249, 29] on div "J2843" at bounding box center [1259, 36] width 109 height 14
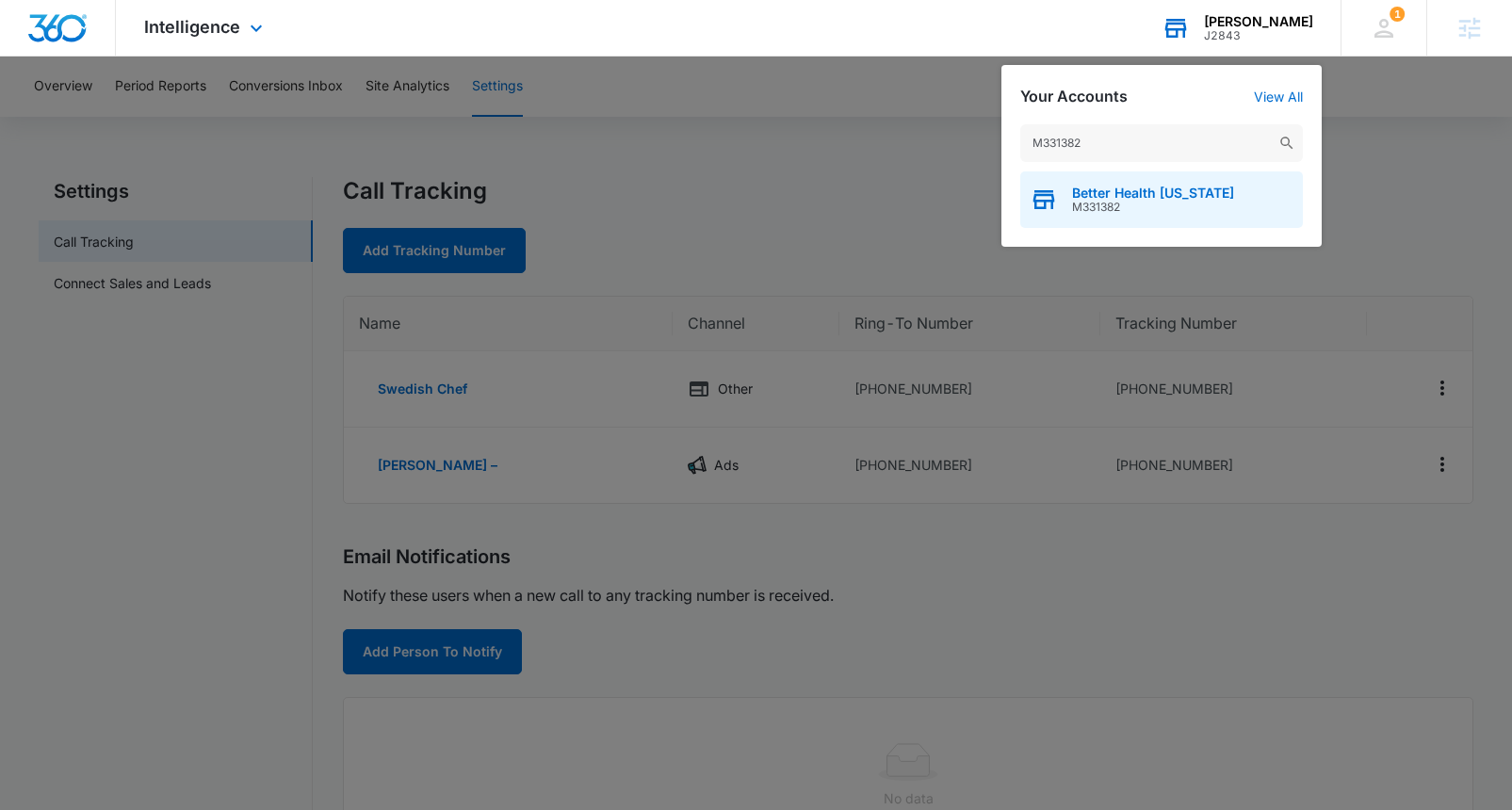
type input "M331382"
click at [1153, 199] on span "Better Health [US_STATE]" at bounding box center [1154, 192] width 162 height 15
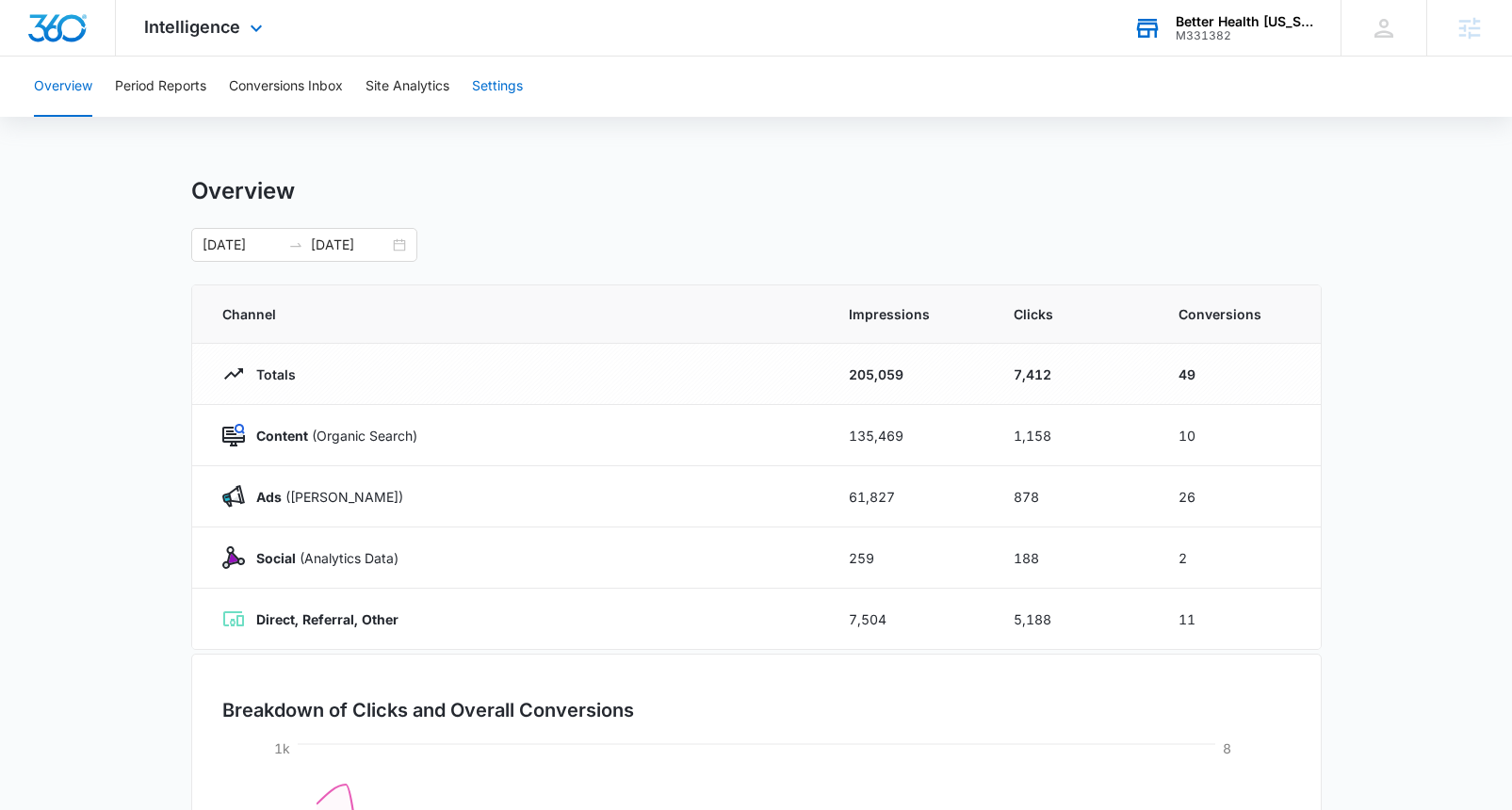
click at [498, 86] on button "Settings" at bounding box center [497, 87] width 51 height 61
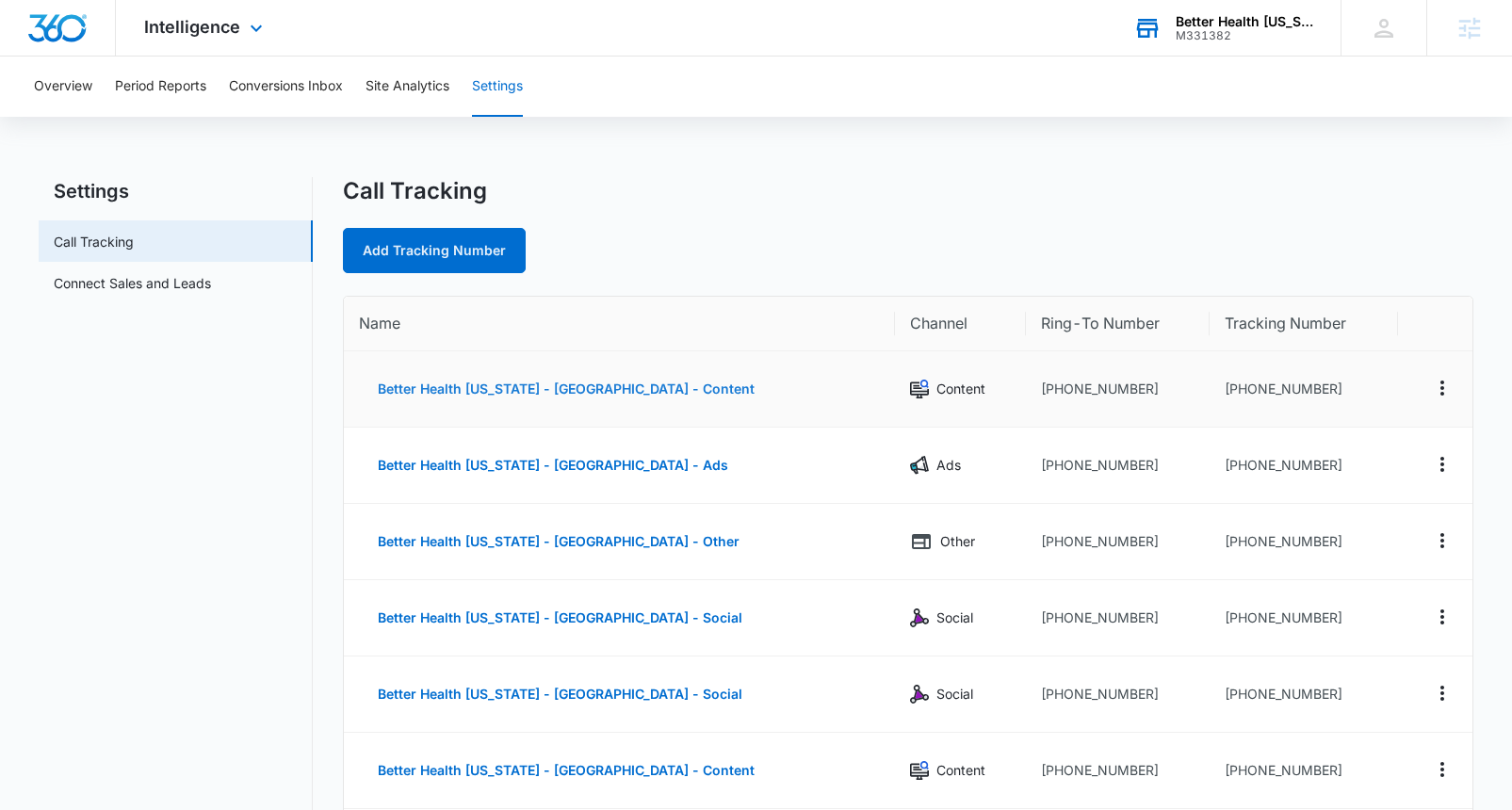
click at [570, 388] on button "Better Health [US_STATE] - [GEOGRAPHIC_DATA] - Content" at bounding box center [566, 389] width 414 height 45
select select "CONTENT"
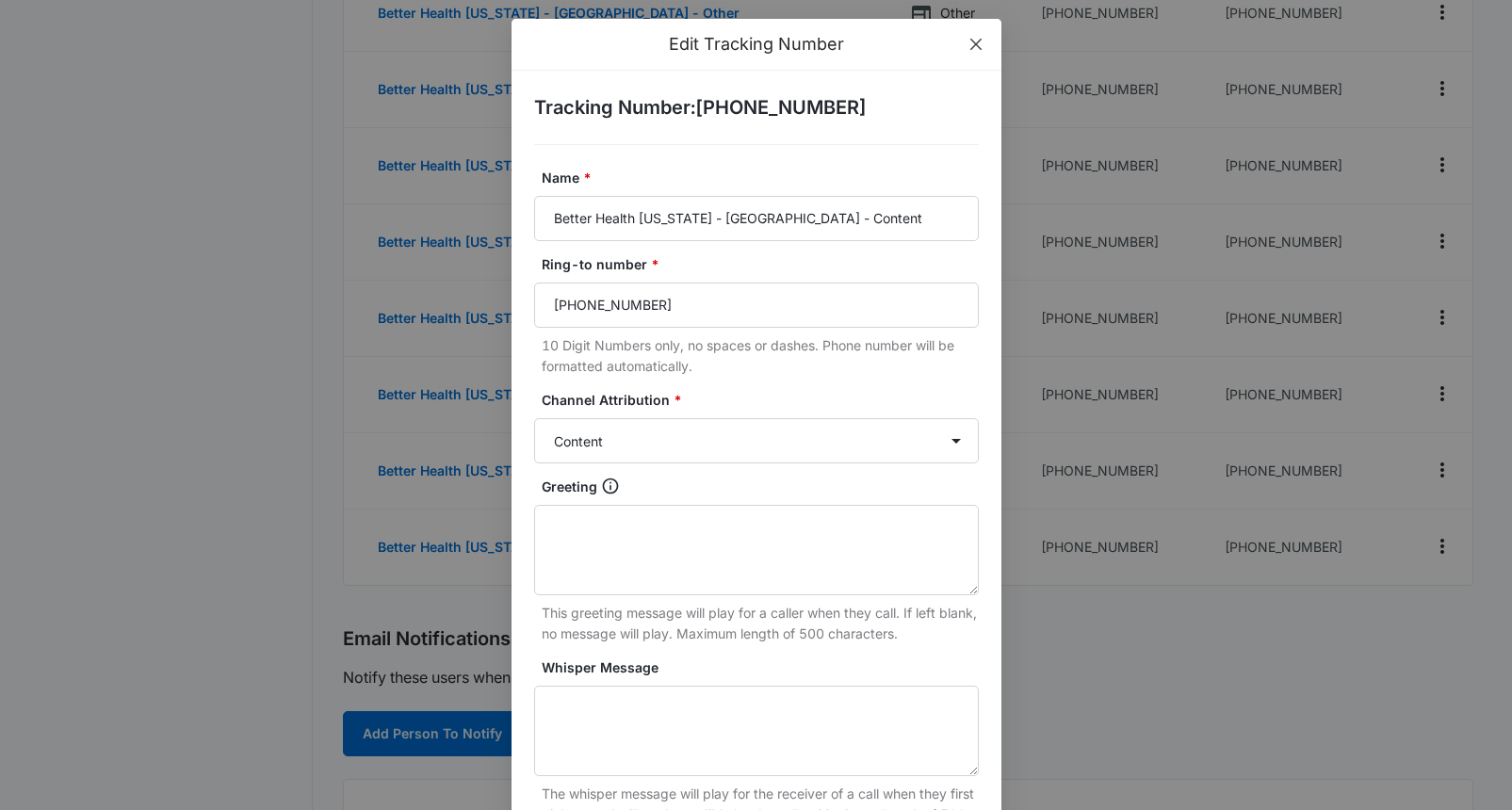
click at [979, 37] on icon "close" at bounding box center [976, 44] width 15 height 15
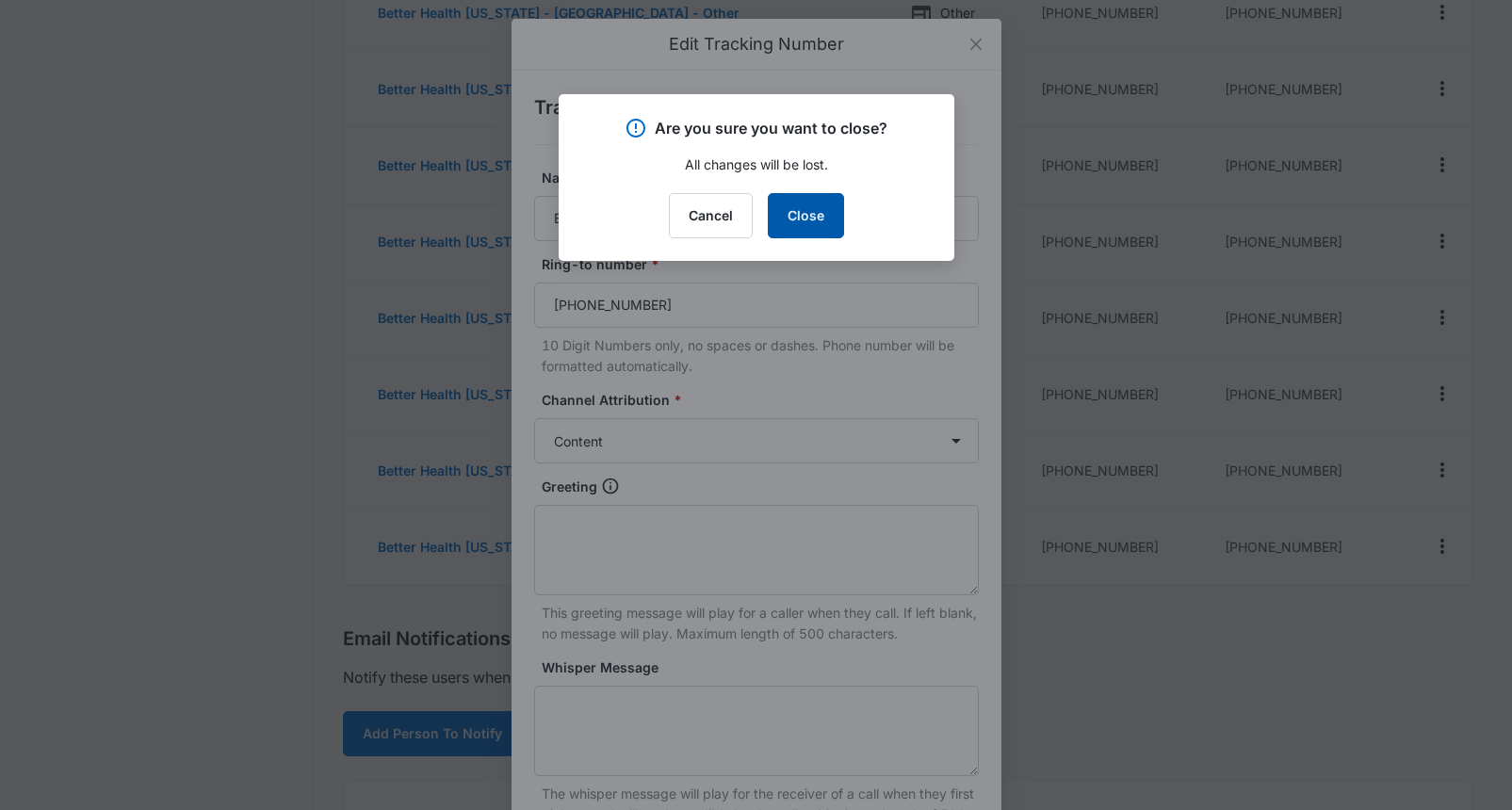
click at [820, 211] on button "Close" at bounding box center [806, 216] width 76 height 45
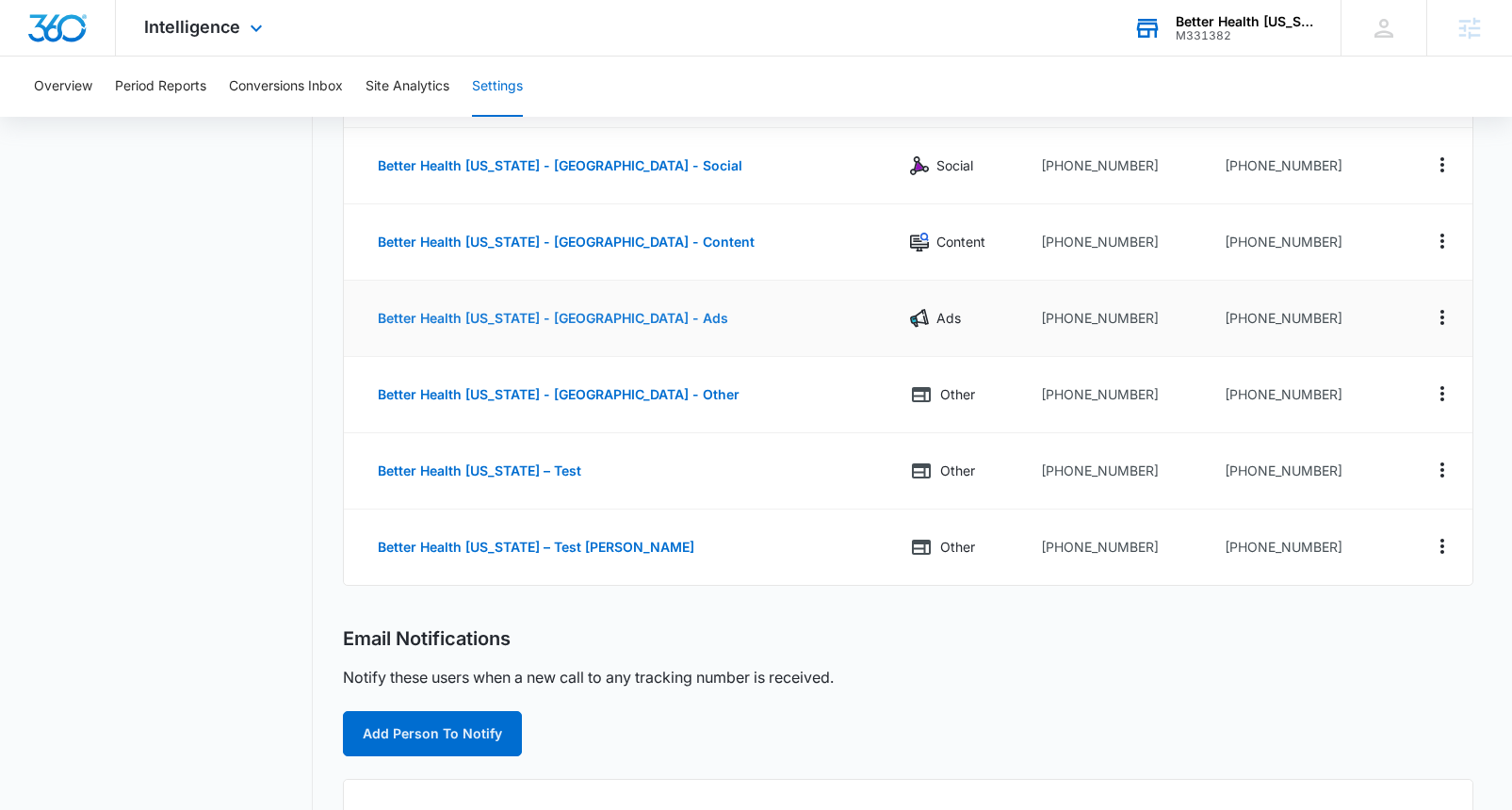
click at [544, 321] on button "Better Health [US_STATE] - [GEOGRAPHIC_DATA] - Ads" at bounding box center [552, 319] width 388 height 45
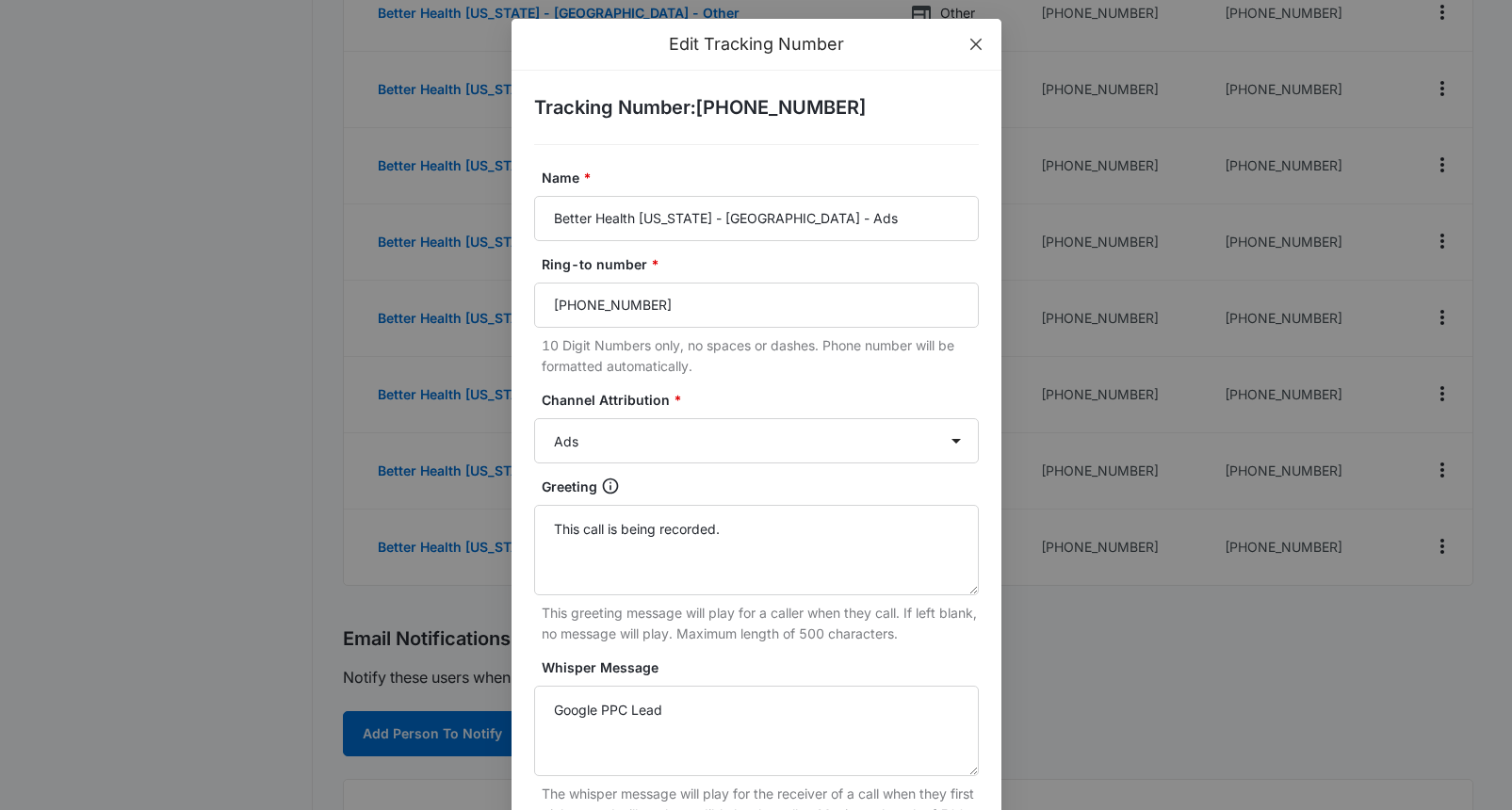
click at [977, 39] on icon "close" at bounding box center [976, 44] width 15 height 15
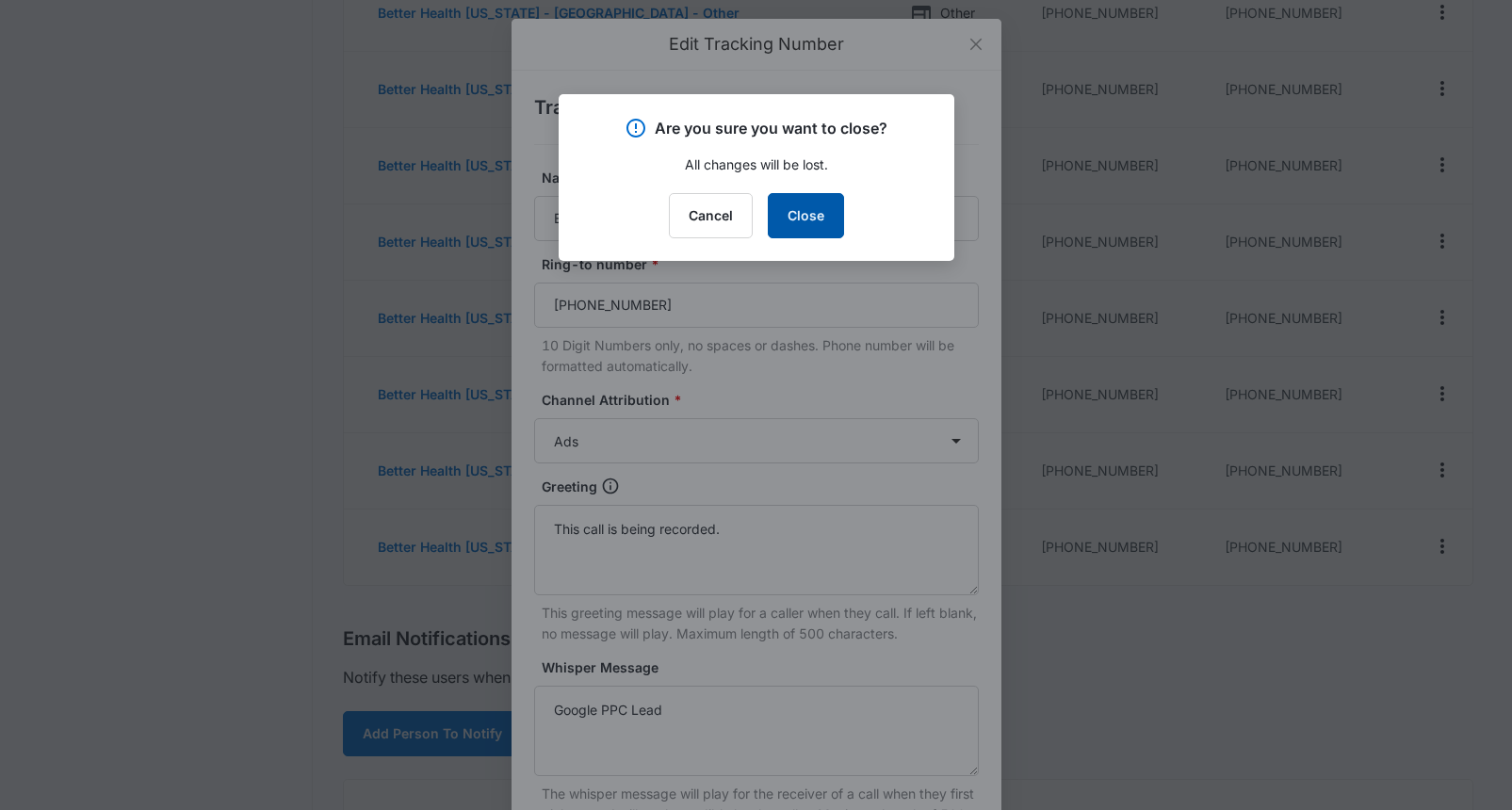
click at [806, 226] on button "Close" at bounding box center [806, 216] width 76 height 45
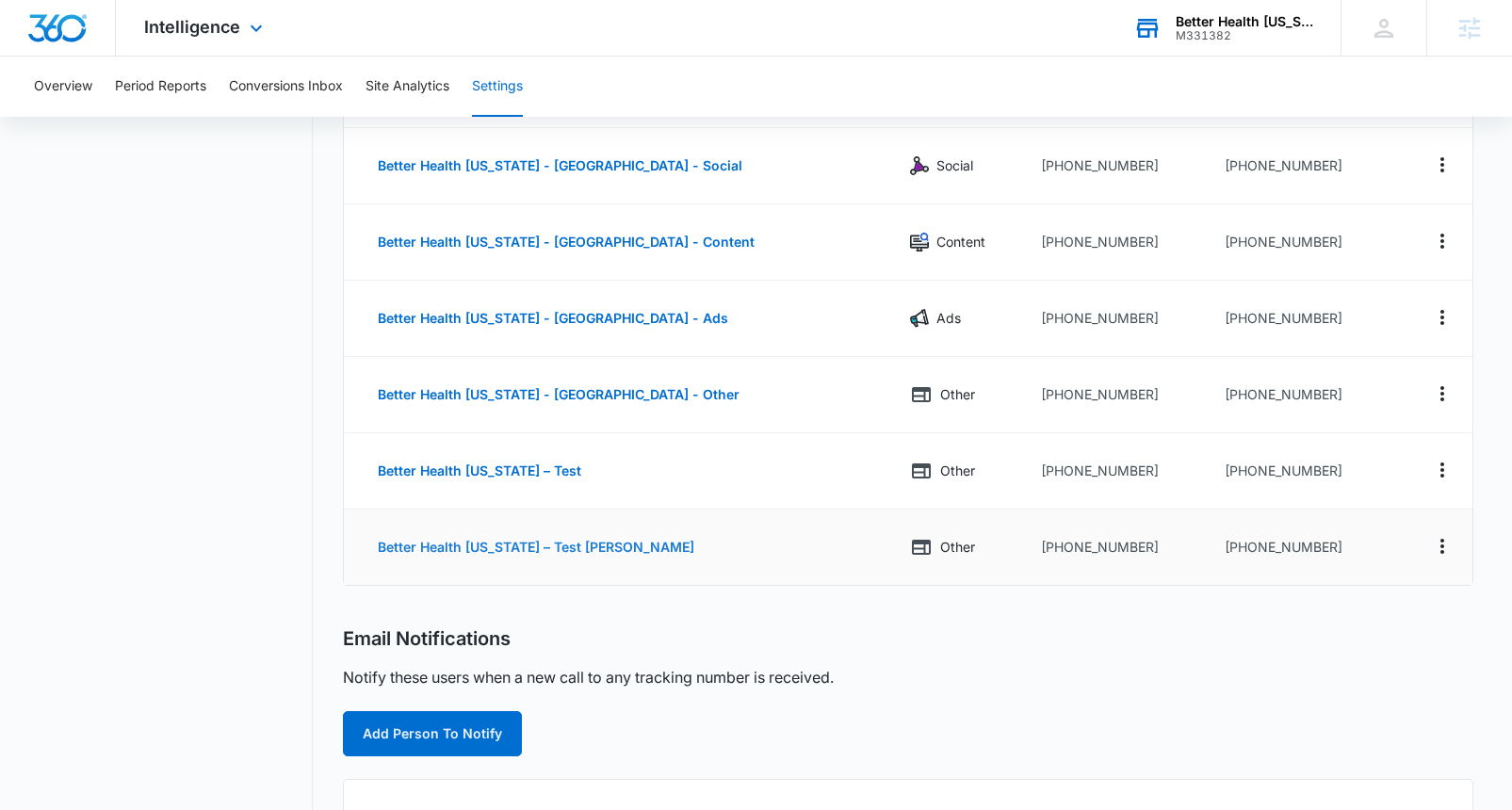
click at [512, 549] on button "Better Health [US_STATE] – Test [PERSON_NAME]" at bounding box center [535, 547] width 355 height 45
select select "OTHER"
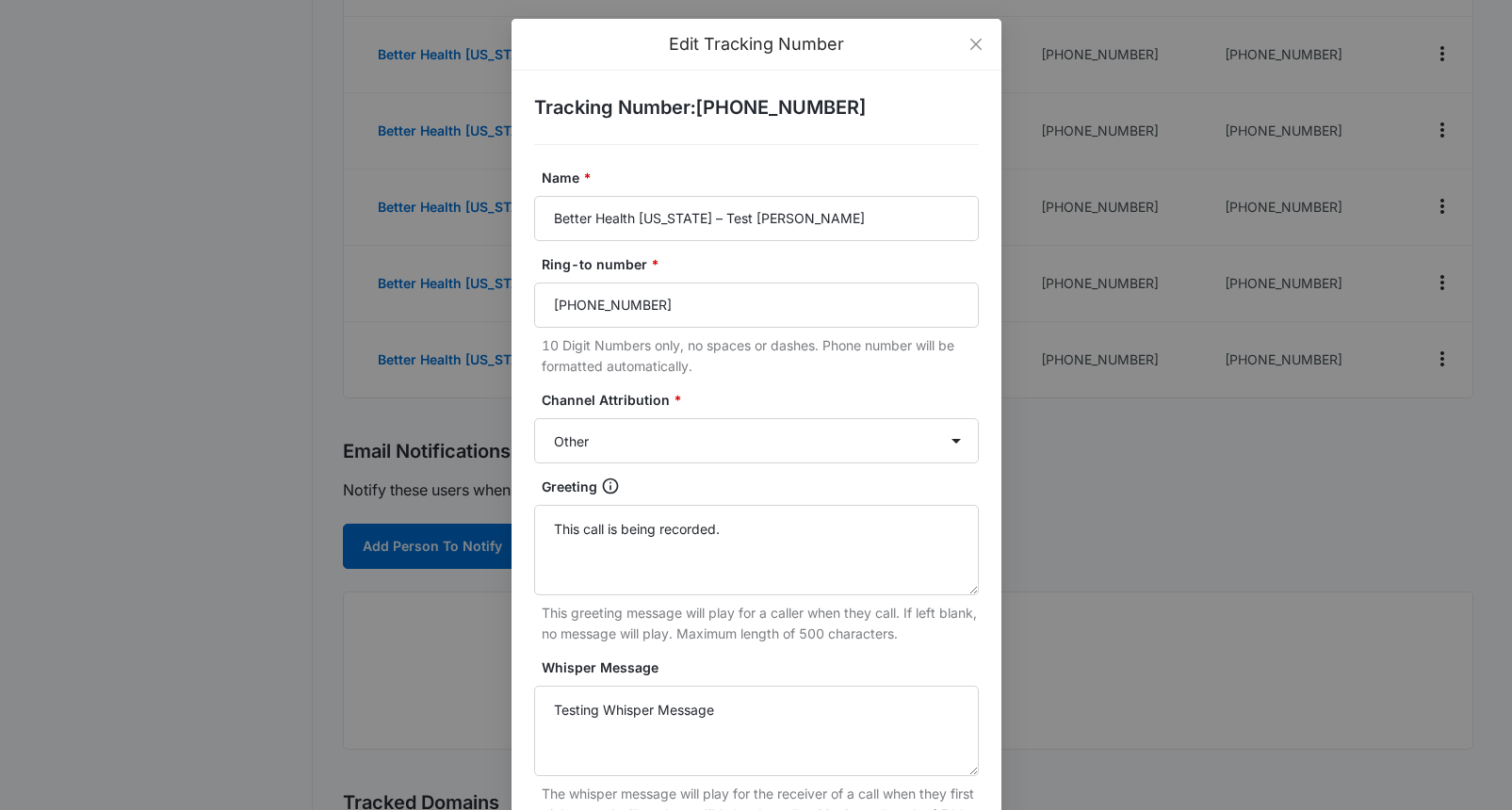
click at [197, 438] on div "Edit Tracking Number Tracking Number : [PHONE_NUMBER] Name * Better Health [US_…" at bounding box center [756, 405] width 1512 height 810
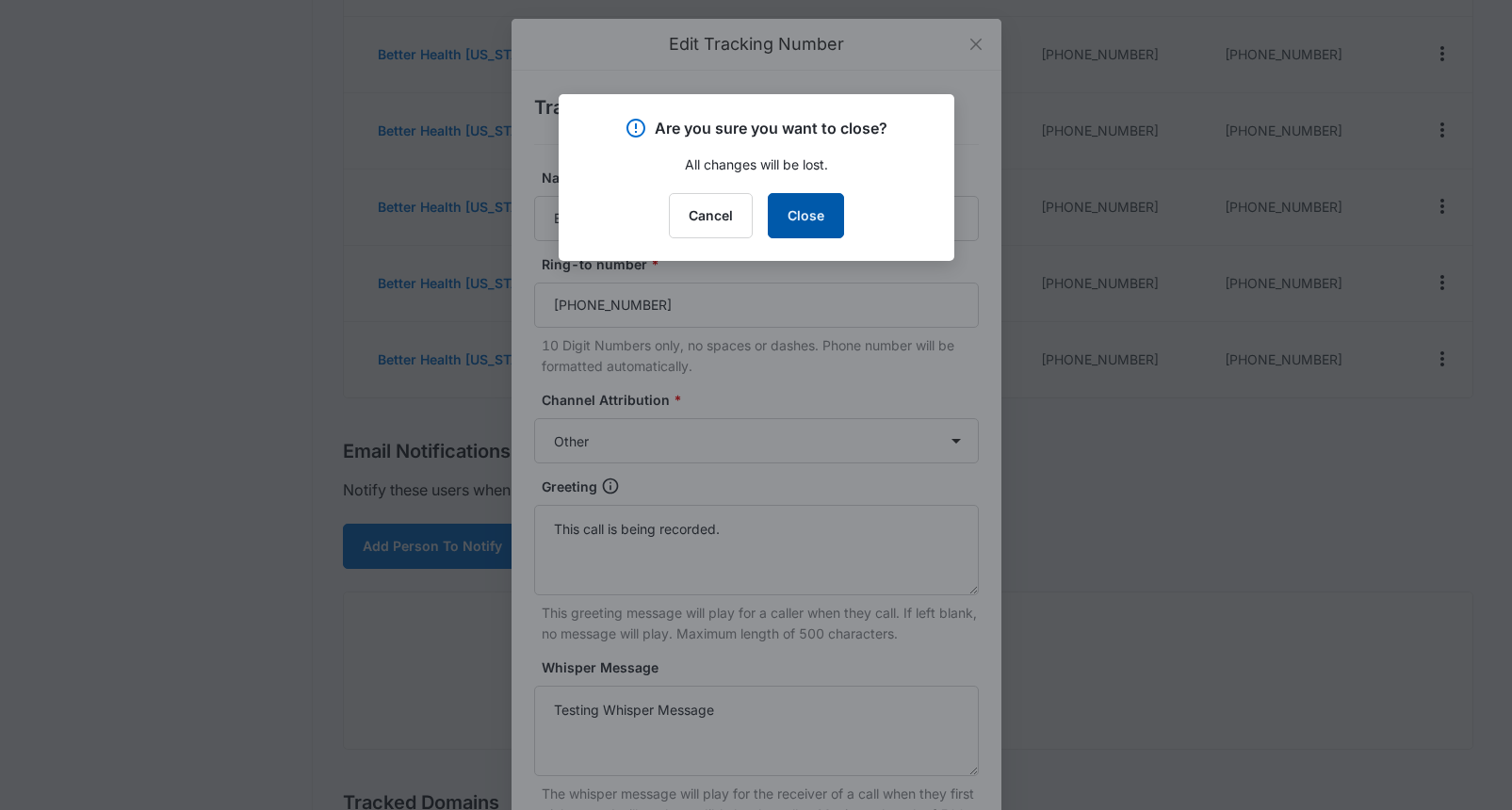
click at [808, 214] on button "Close" at bounding box center [806, 216] width 76 height 45
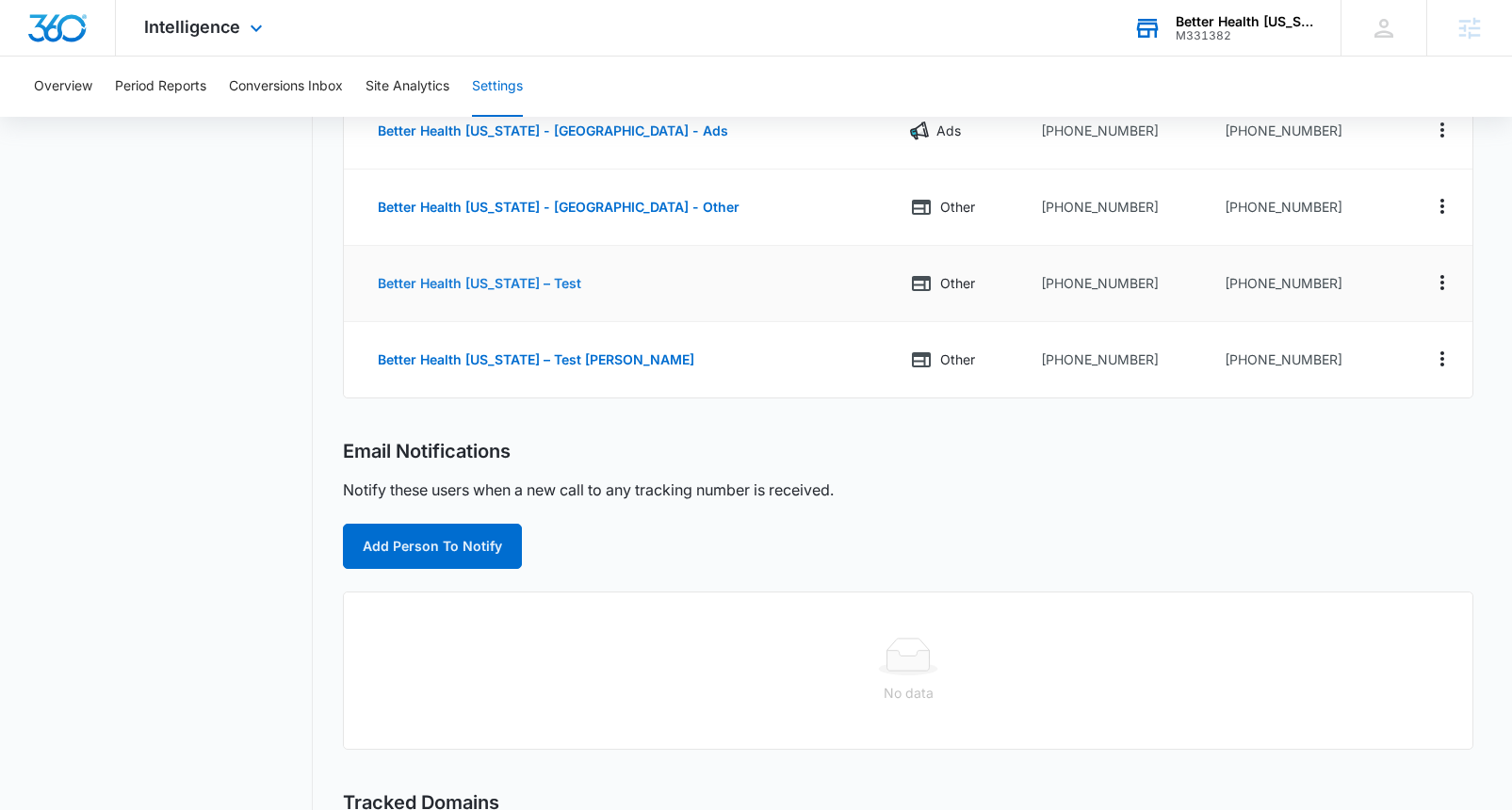
click at [464, 282] on button "Better Health [US_STATE] – Test" at bounding box center [479, 283] width 241 height 45
select select "OTHER"
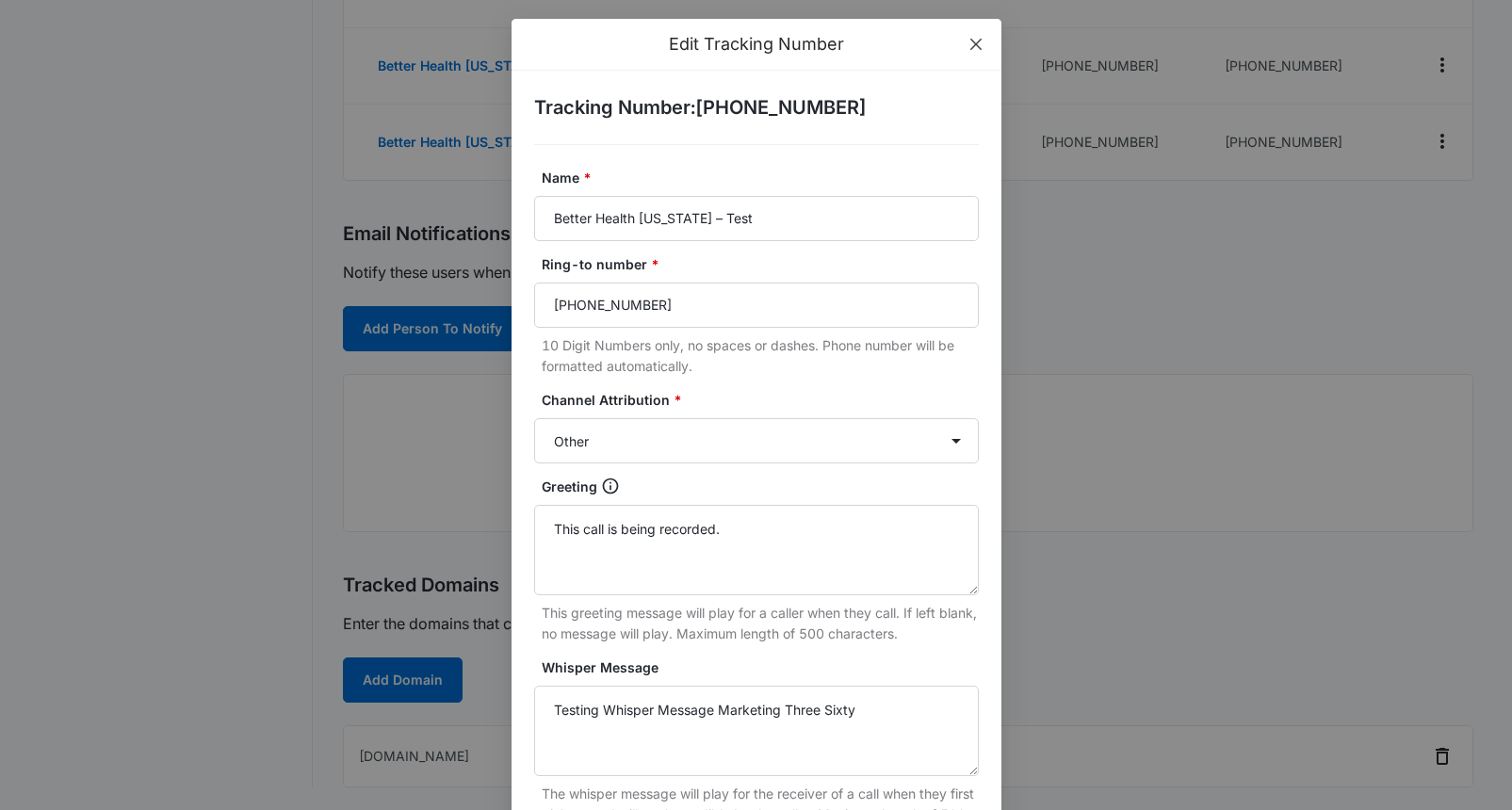
click at [971, 41] on icon "close" at bounding box center [976, 44] width 15 height 15
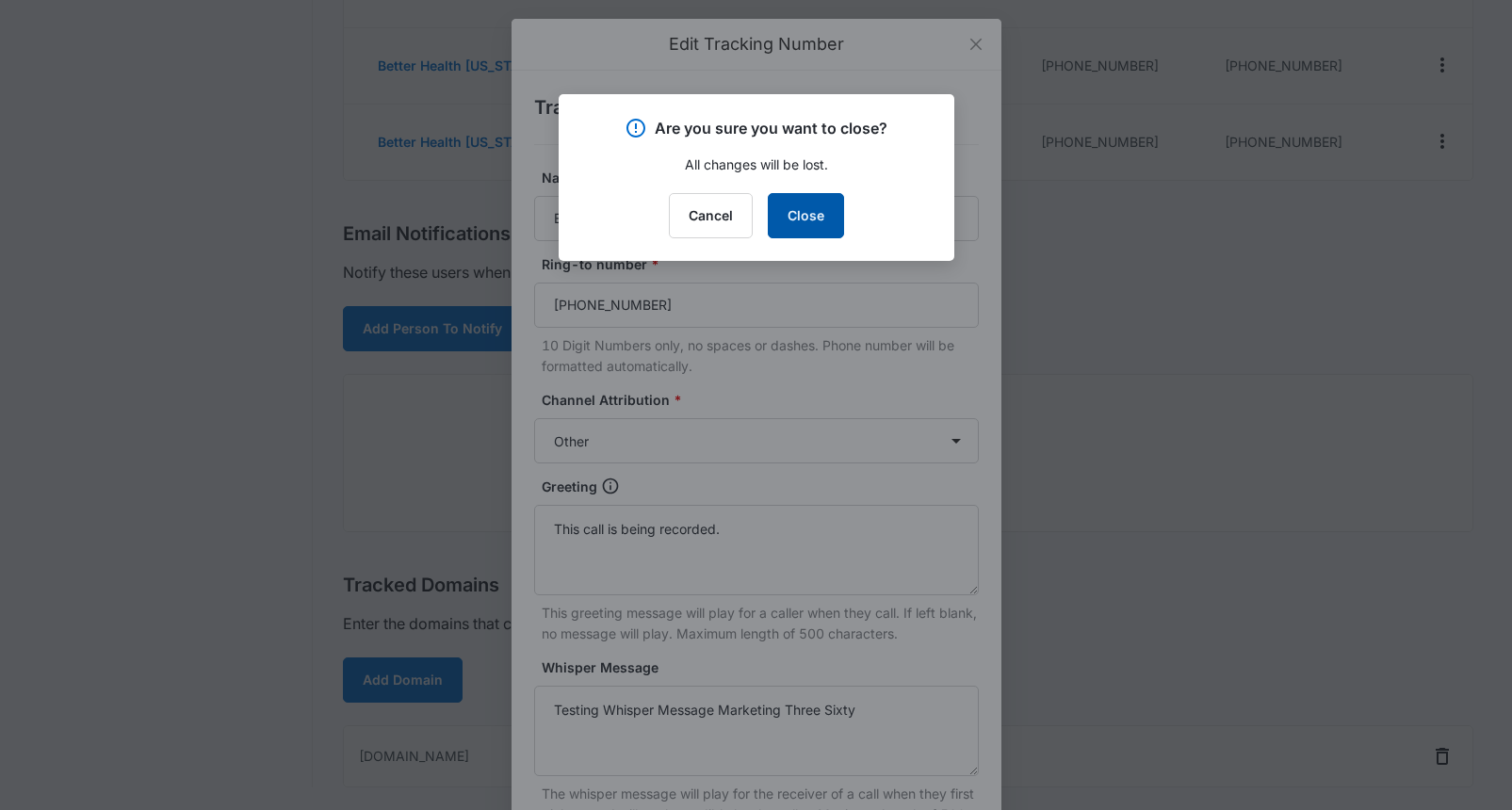
click at [801, 219] on button "Close" at bounding box center [806, 216] width 76 height 45
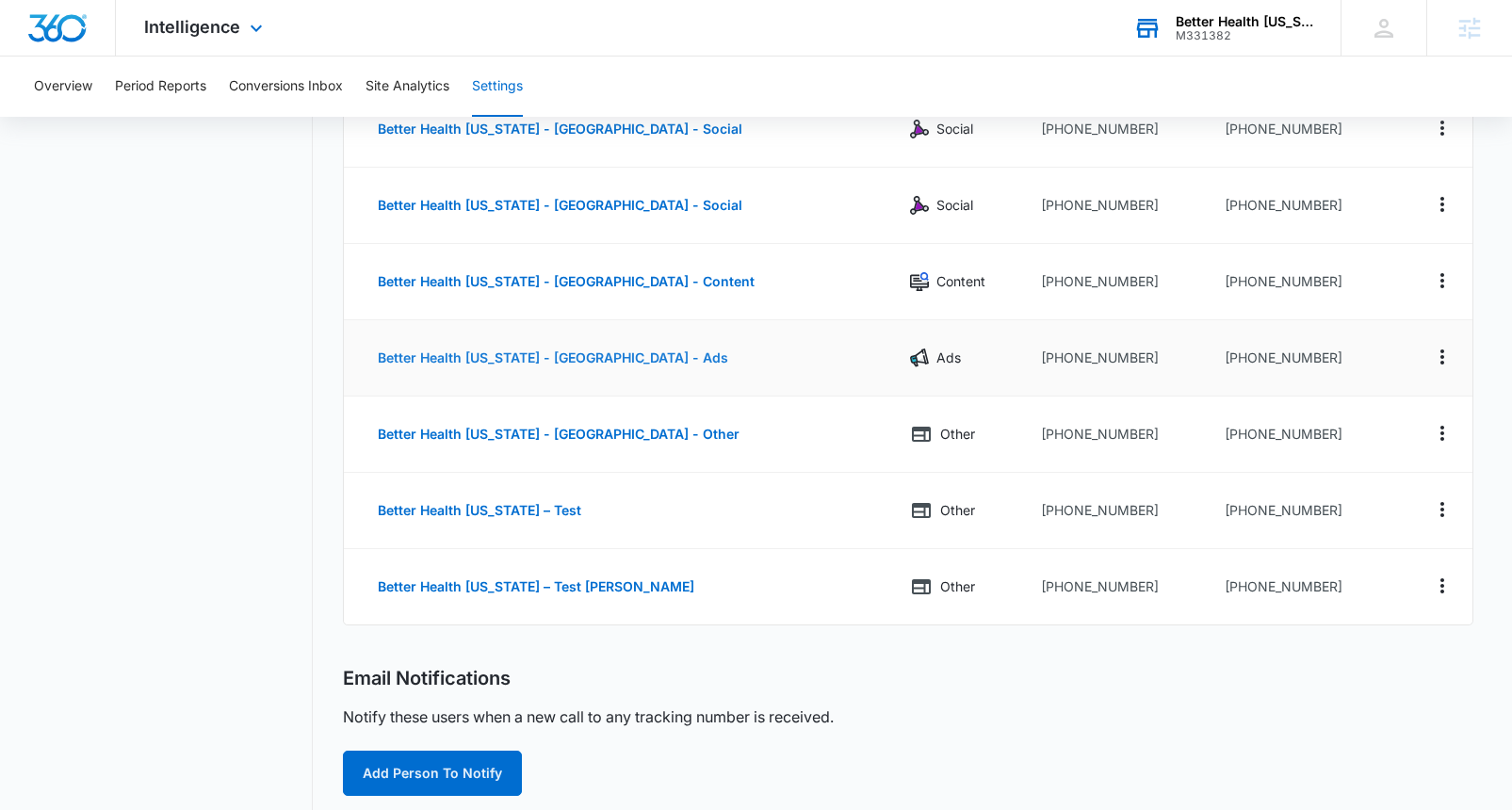
scroll to position [490, 0]
drag, startPoint x: 1019, startPoint y: 586, endPoint x: 1123, endPoint y: 588, distance: 104.0
click at [1123, 588] on td "[PHONE_NUMBER]" at bounding box center [1117, 585] width 185 height 75
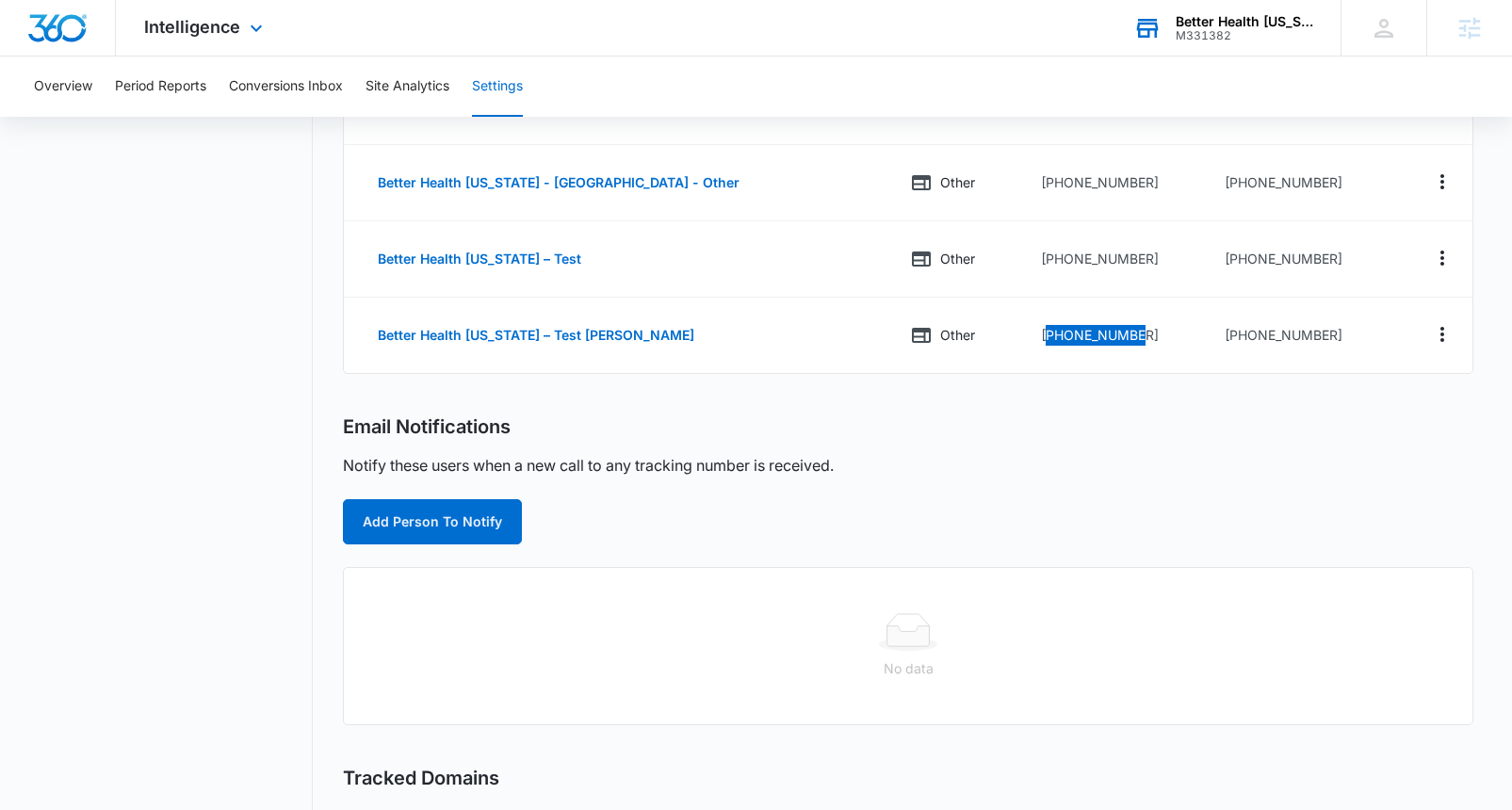
scroll to position [746, 0]
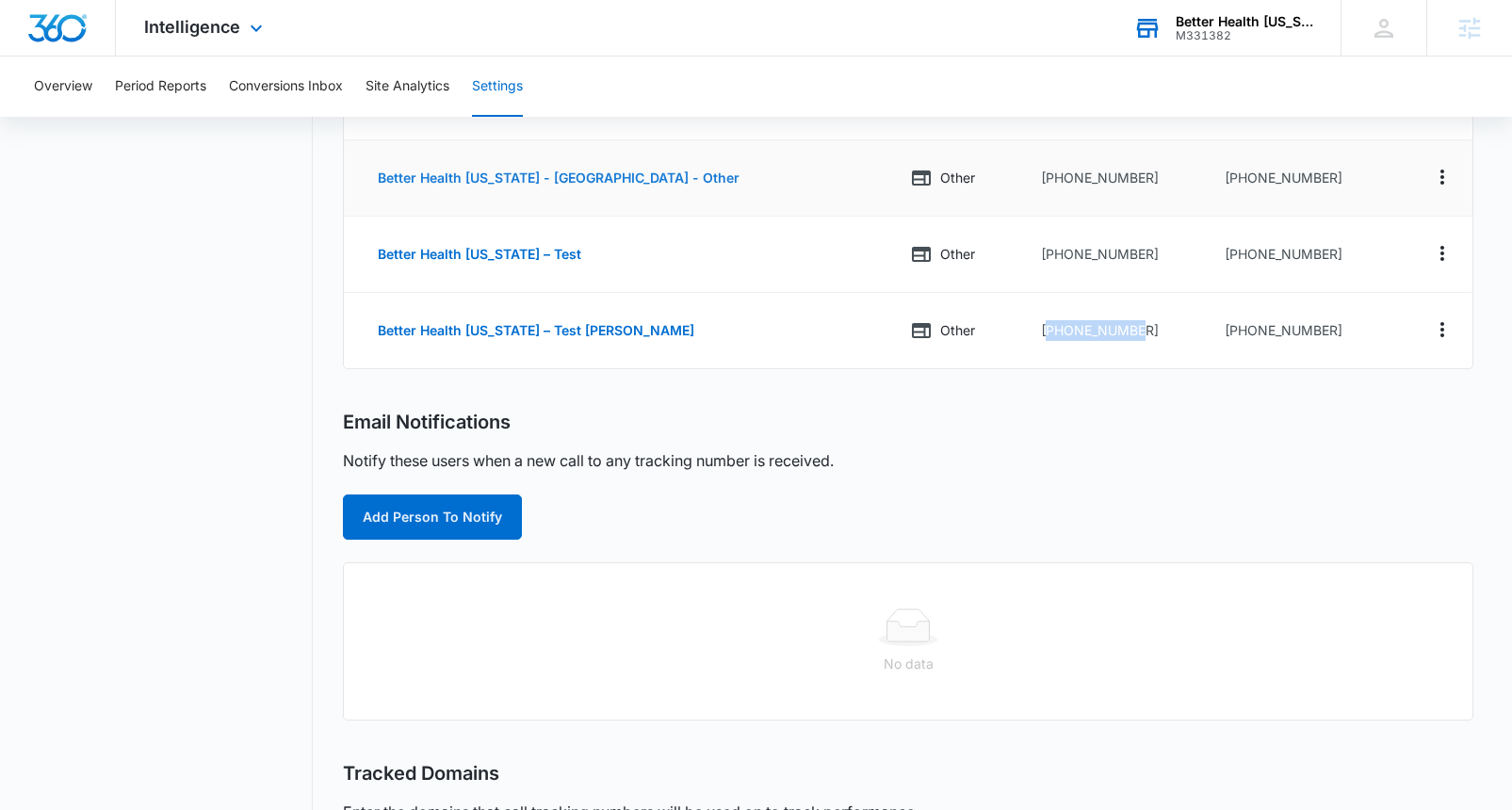
click at [544, 180] on button "Better Health [US_STATE] - [GEOGRAPHIC_DATA] - Other" at bounding box center [558, 178] width 399 height 45
select select "OTHER"
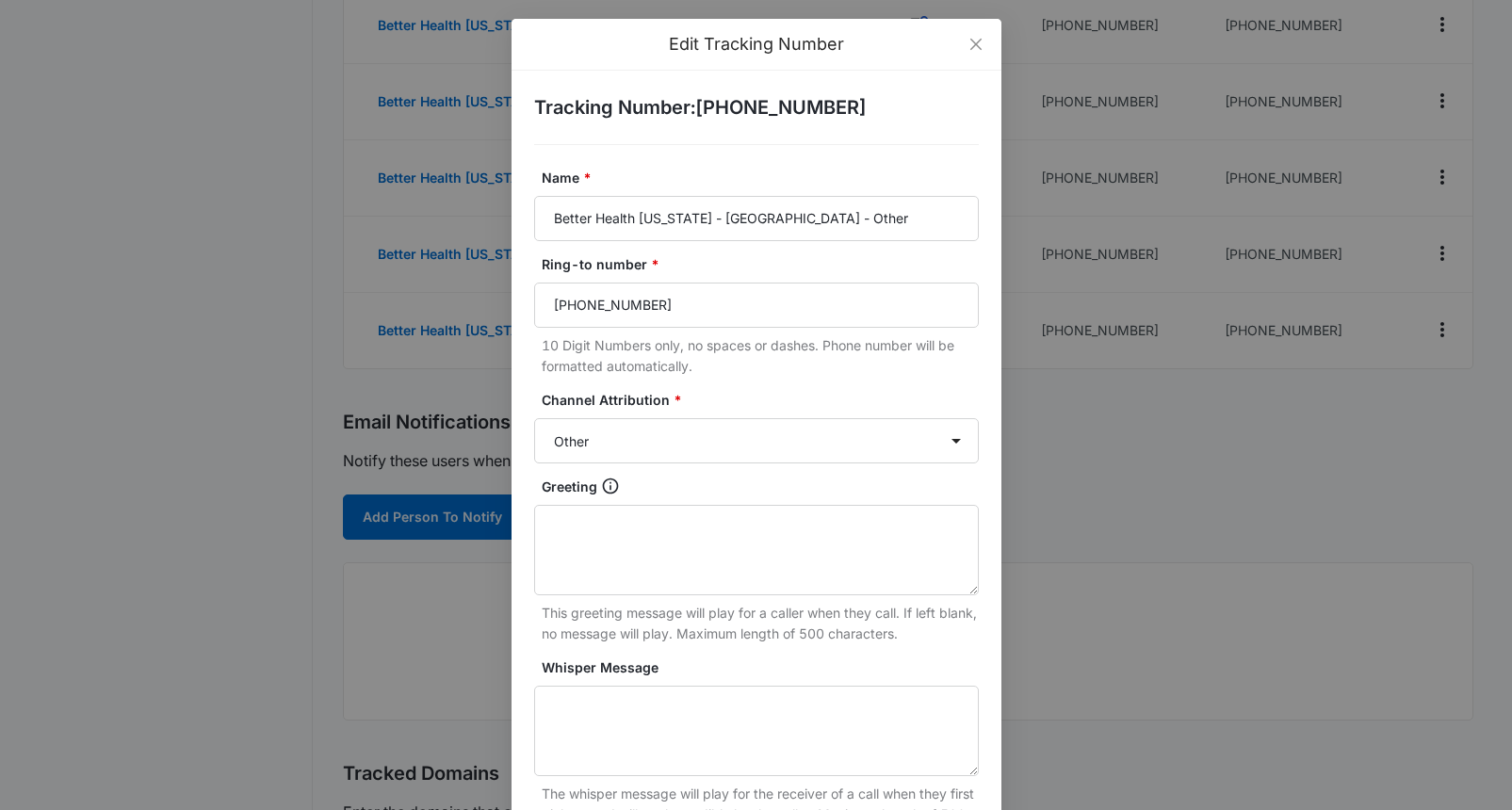
click at [125, 258] on div "Edit Tracking Number Tracking Number : [PHONE_NUMBER] Name * Better Health [US_…" at bounding box center [756, 405] width 1512 height 810
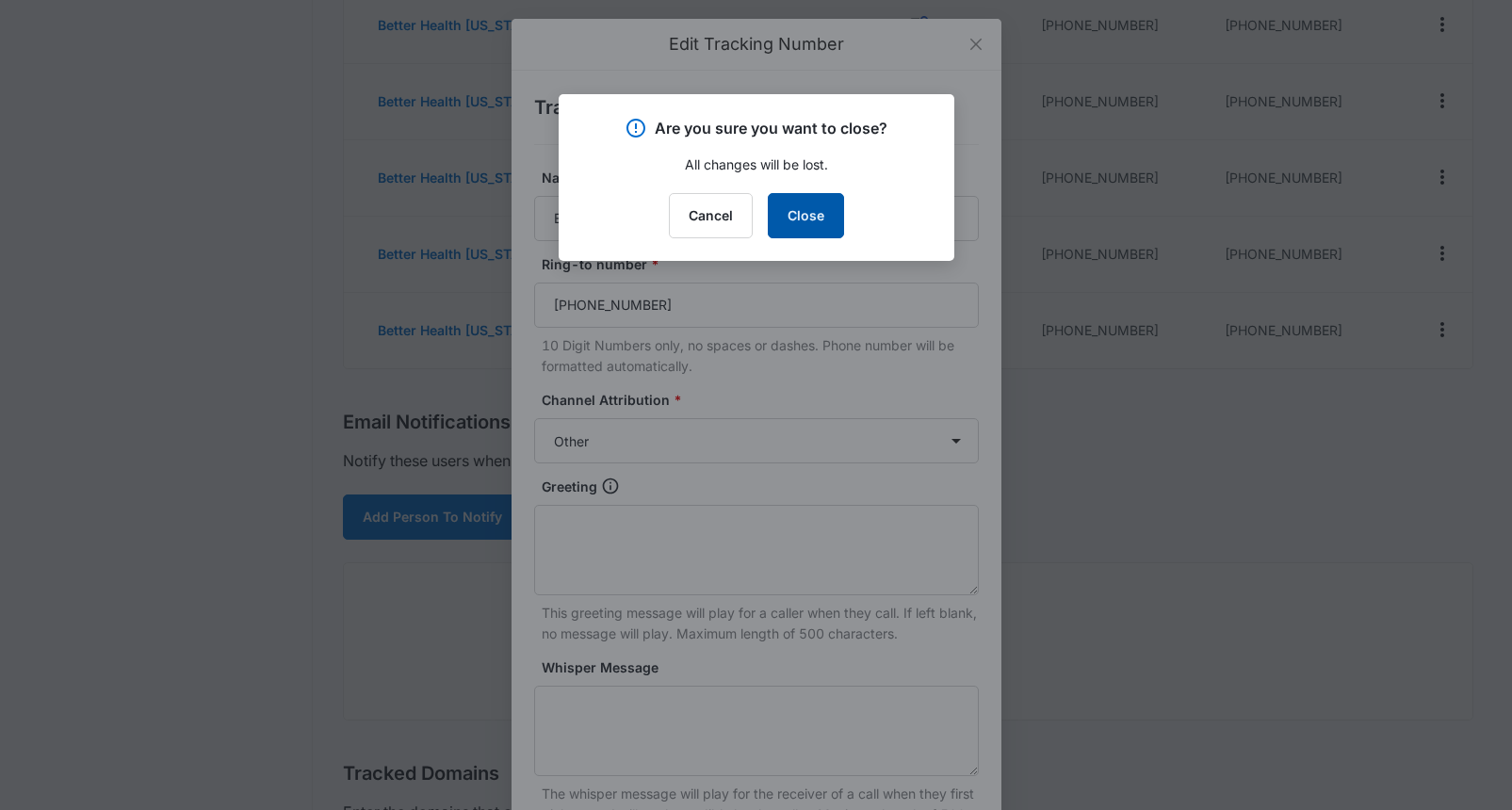
click at [827, 212] on button "Close" at bounding box center [806, 216] width 76 height 45
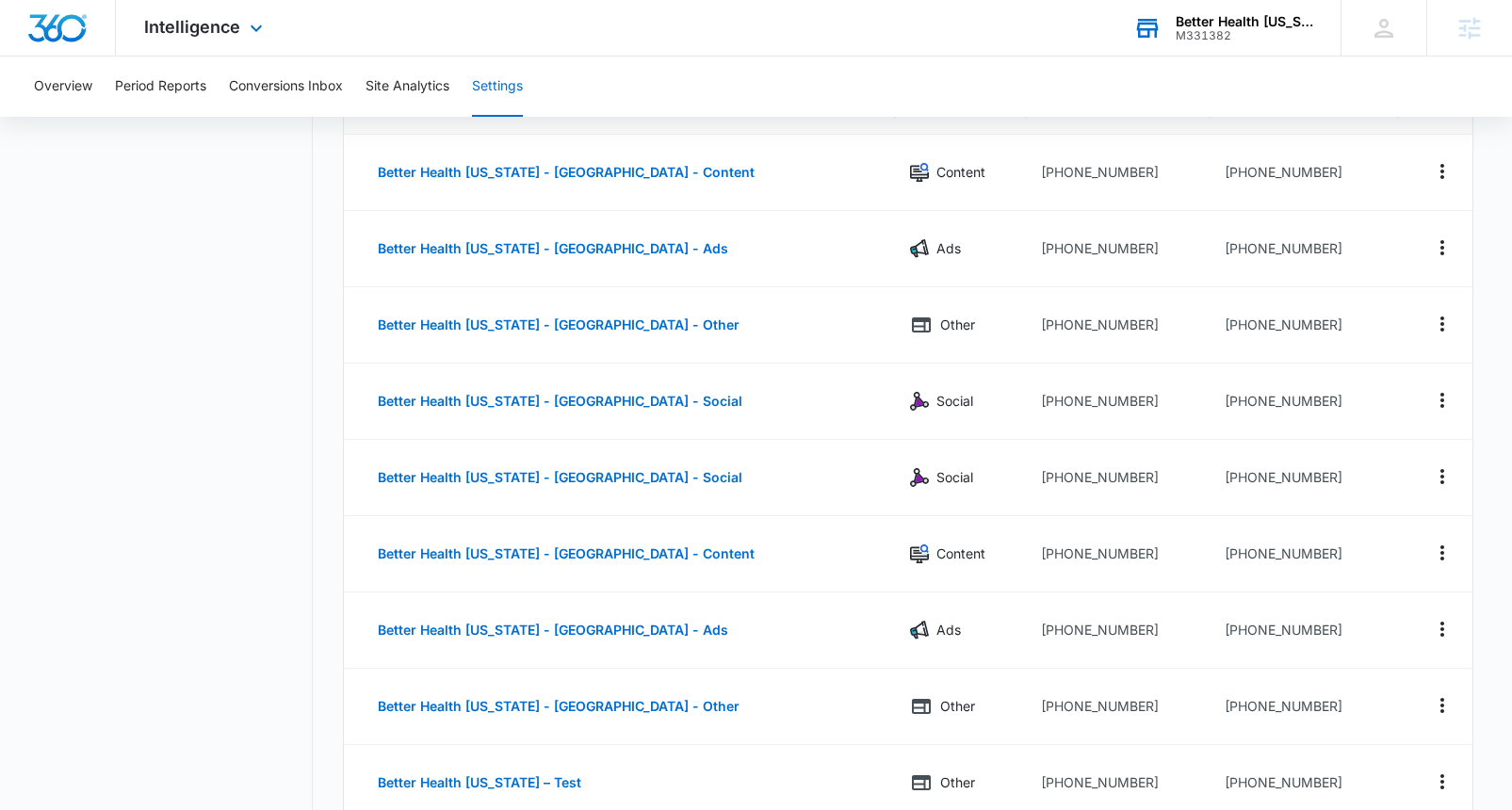
scroll to position [70, 0]
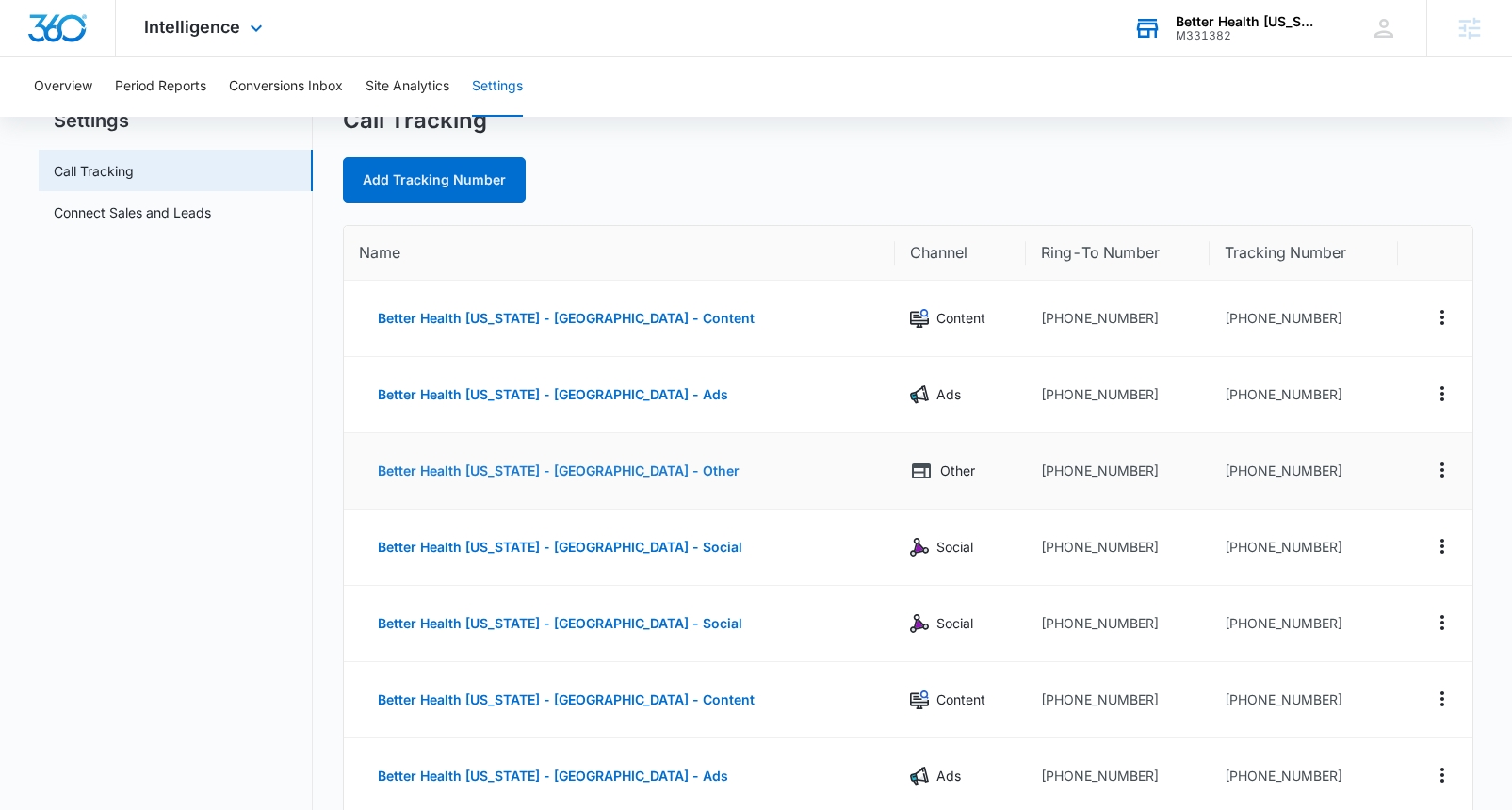
click at [485, 471] on button "Better Health [US_STATE] - [GEOGRAPHIC_DATA] - Other" at bounding box center [558, 471] width 399 height 45
select select "OTHER"
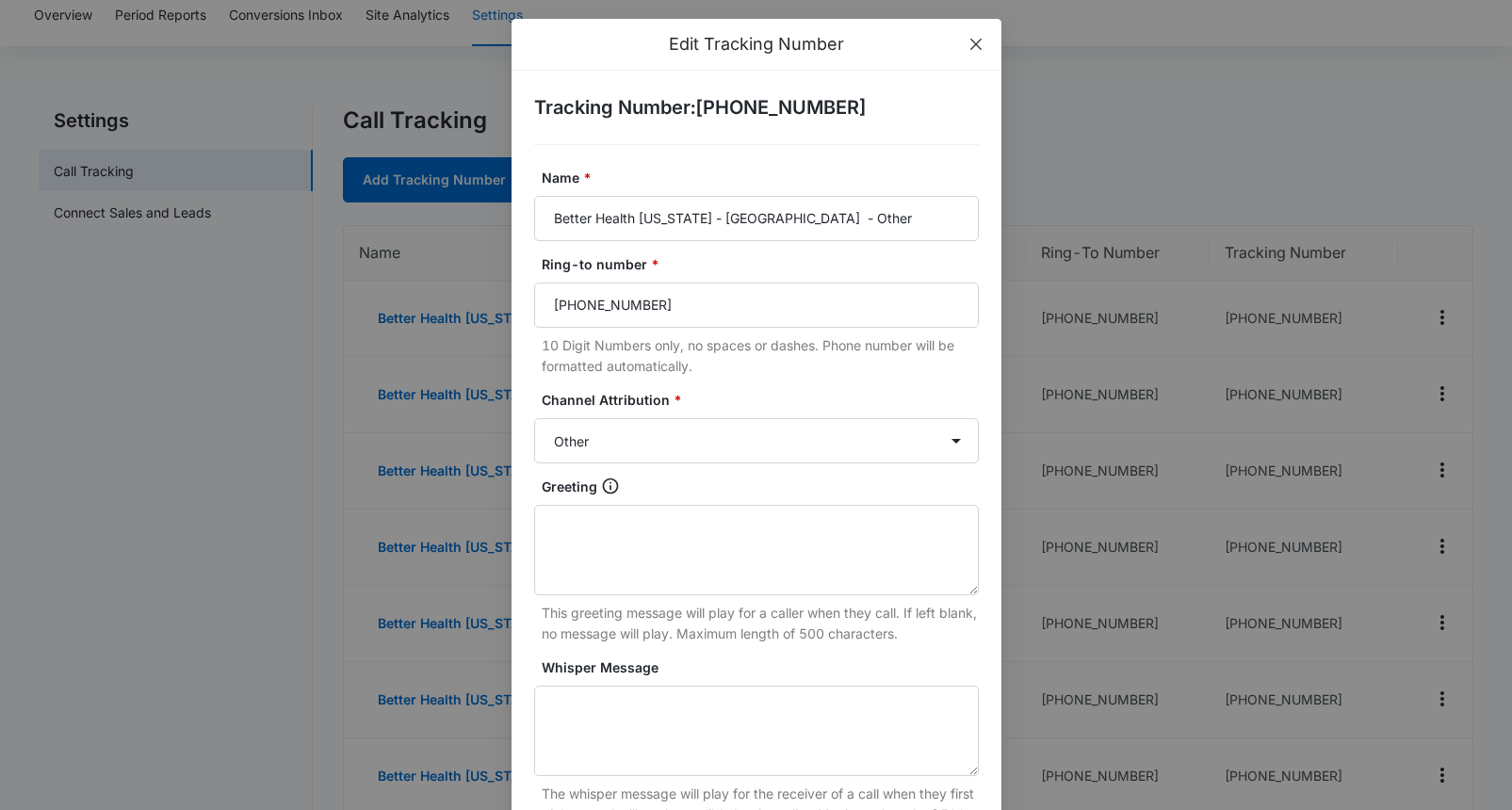
click at [978, 45] on icon "close" at bounding box center [976, 44] width 15 height 15
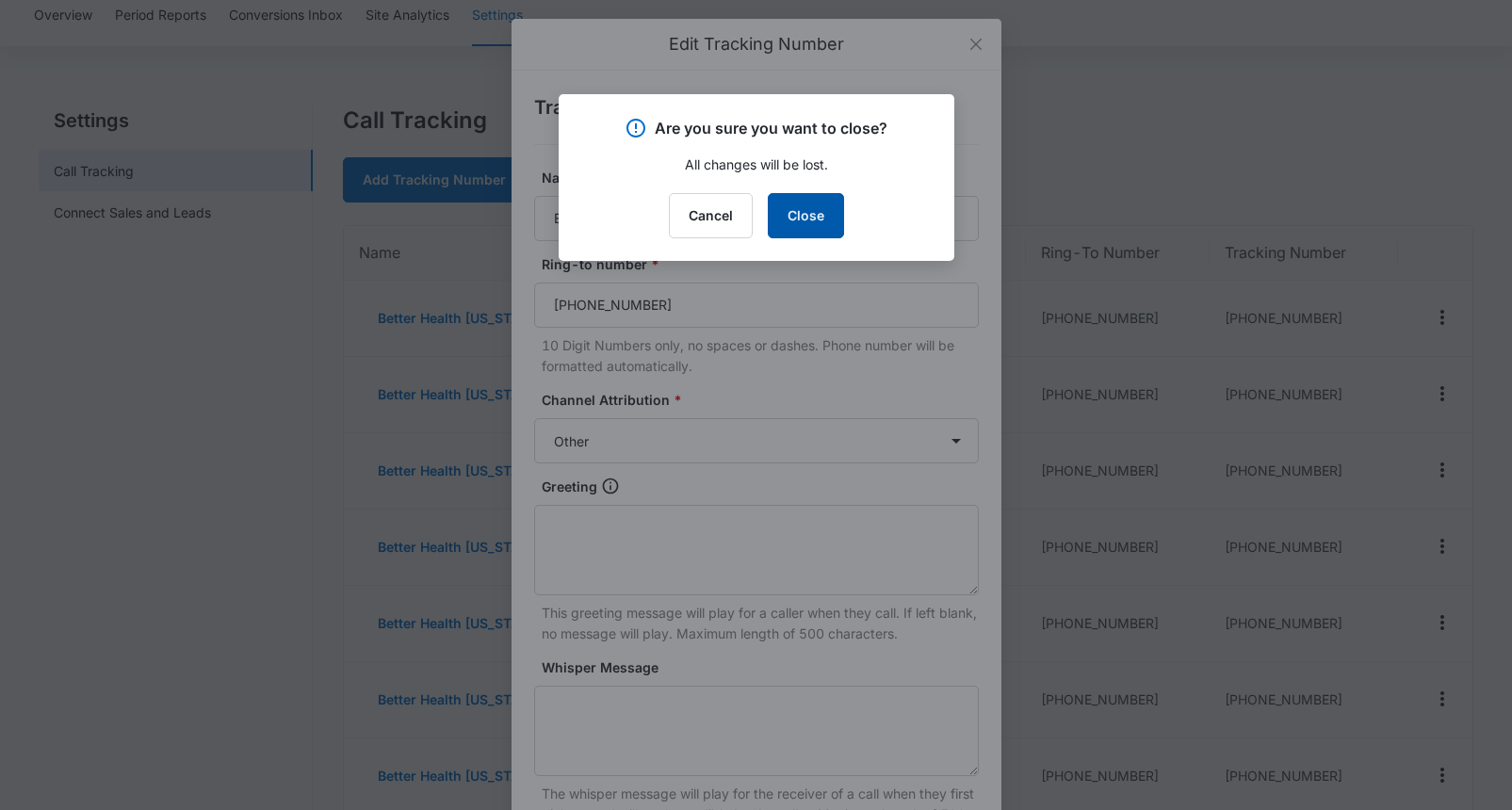
click at [795, 221] on button "Close" at bounding box center [806, 216] width 76 height 45
